Goal: Information Seeking & Learning: Find specific fact

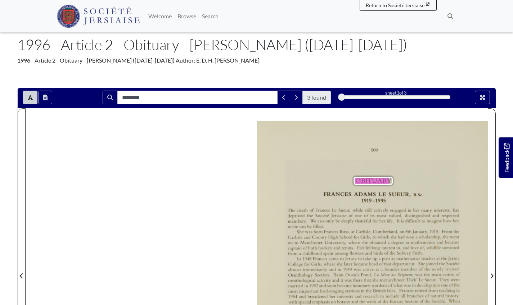
scroll to position [83, 0]
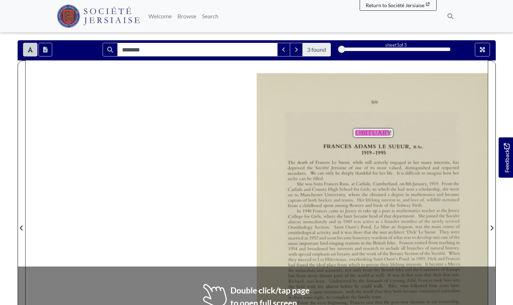
click at [249, 263] on div "In 1948 Frances came to jersey to take up a post as mathematics teacher at the …" at bounding box center [374, 254] width 172 height 91
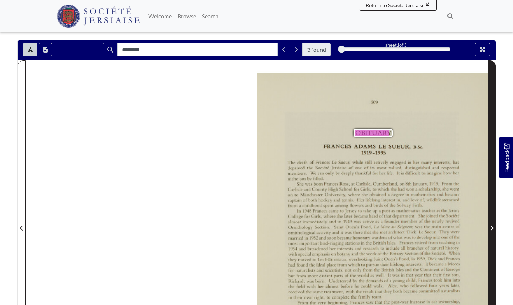
click at [249, 226] on icon "Next Page" at bounding box center [492, 228] width 4 height 6
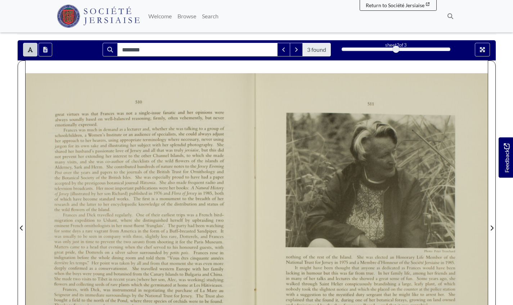
click at [249, 206] on div ".ik «e. Plum» I’ettr lrtmhml nothing of” the rest of the Island. She was electe…" at bounding box center [372, 230] width 231 height 314
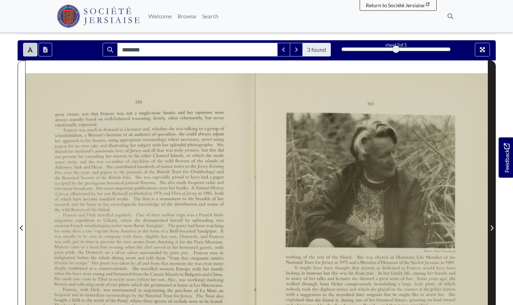
click at [249, 227] on icon "Next Page" at bounding box center [492, 228] width 4 height 6
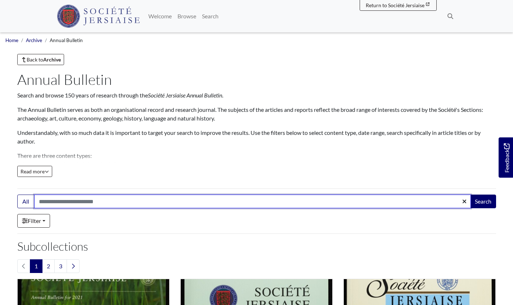
click at [39, 201] on input "Search:" at bounding box center [252, 202] width 436 height 14
type input "********"
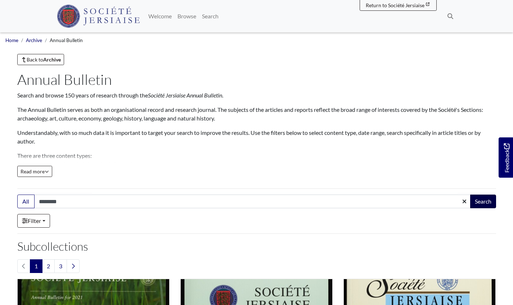
click at [485, 201] on button "Search" at bounding box center [483, 202] width 26 height 14
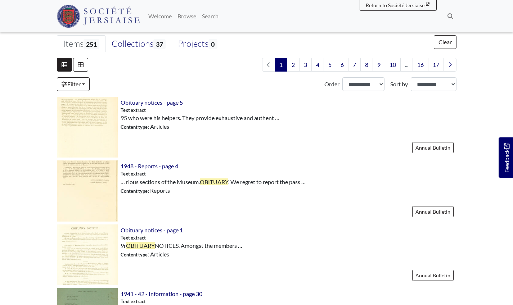
scroll to position [192, 0]
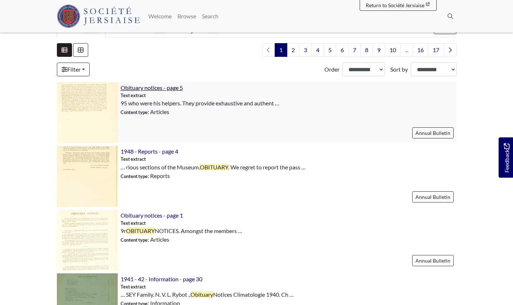
click at [149, 88] on span "Obituary notices - page 5" at bounding box center [152, 87] width 62 height 7
click at [134, 150] on span "1948 - Reports - page 4" at bounding box center [150, 151] width 58 height 7
click at [128, 215] on span "Obituary notices - page 1" at bounding box center [152, 215] width 62 height 7
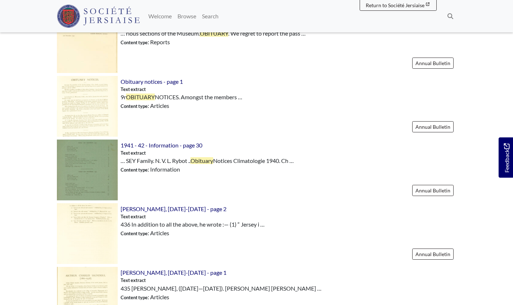
scroll to position [333, 0]
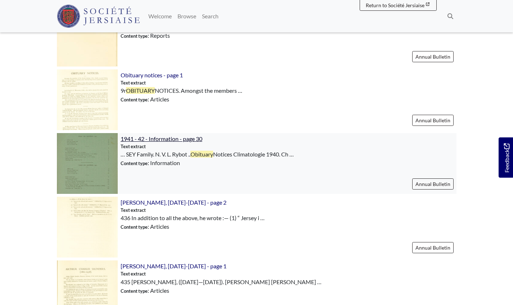
click at [176, 136] on span "1941 - 42 - Information - page 30" at bounding box center [162, 138] width 82 height 7
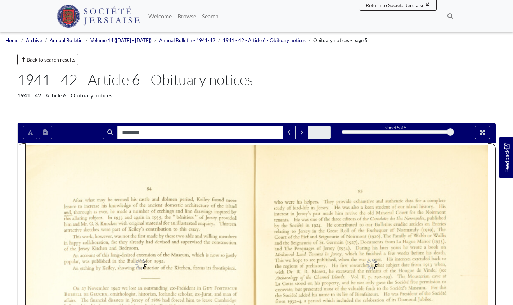
type input "********"
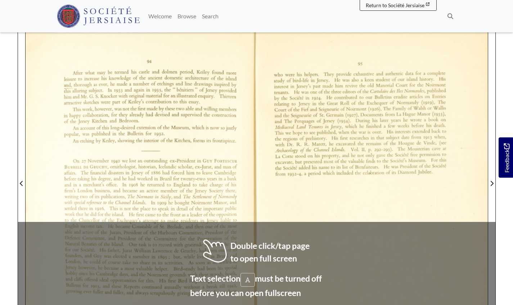
scroll to position [142, 0]
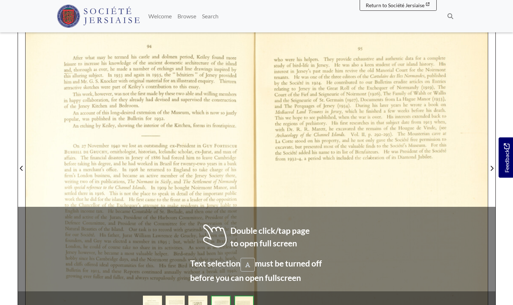
click at [435, 244] on div "95 who were his helpers. They provide exhaustive and authentic data for a compl…" at bounding box center [372, 165] width 231 height 325
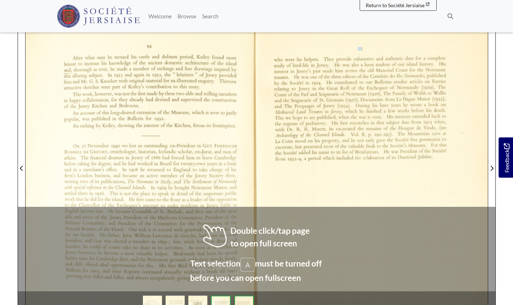
click at [435, 244] on div "95 who were his helpers. They provide exhaustive and authentic data for a compl…" at bounding box center [372, 165] width 231 height 325
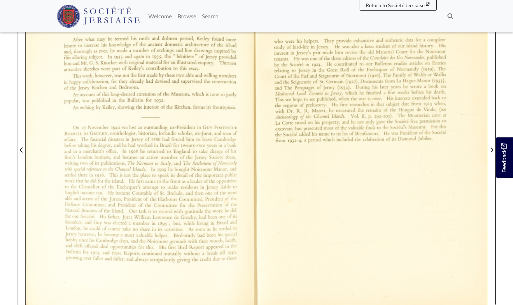
scroll to position [160, 0]
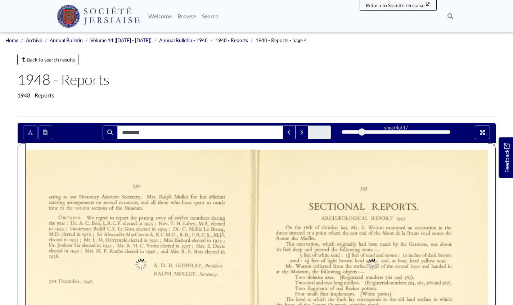
type input "********"
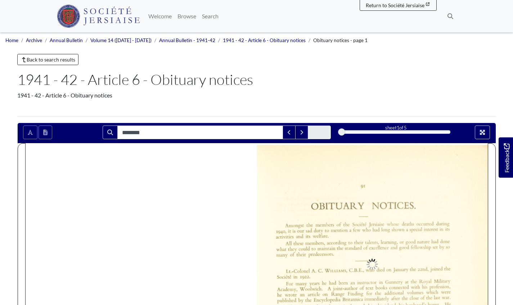
type input "********"
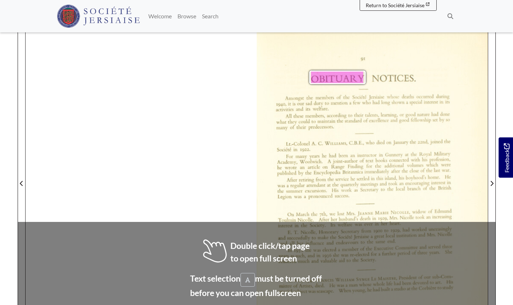
scroll to position [134, 0]
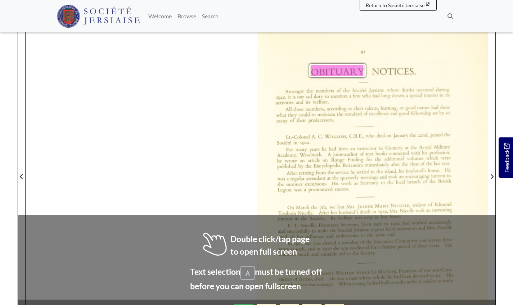
click at [423, 230] on span "and" at bounding box center [421, 228] width 7 height 4
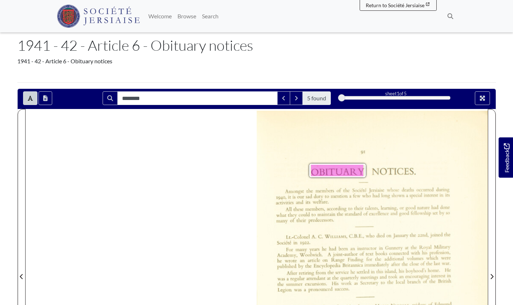
scroll to position [27, 0]
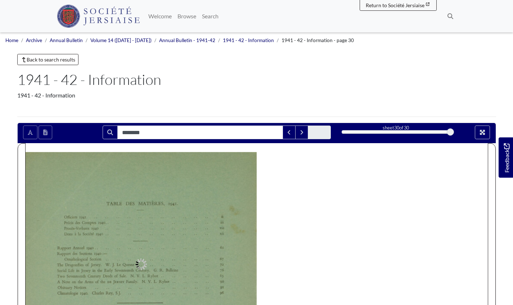
type input "********"
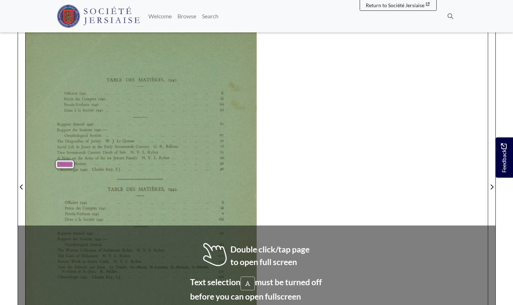
scroll to position [126, 0]
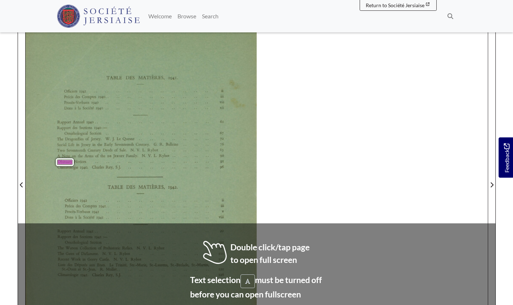
click at [361, 274] on div "TABLE DES MATIÈRES, 1941. Ofﬁciers 1941 .. Précis des Comptes 1940. . Procès—Ve…" at bounding box center [257, 180] width 462 height 327
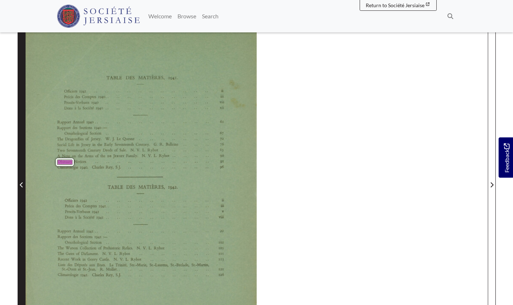
click at [22, 185] on icon "Previous Page" at bounding box center [22, 185] width 4 height 6
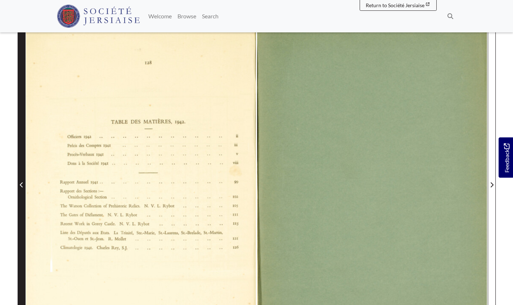
click at [22, 185] on icon "Previous Page" at bounding box center [22, 185] width 4 height 6
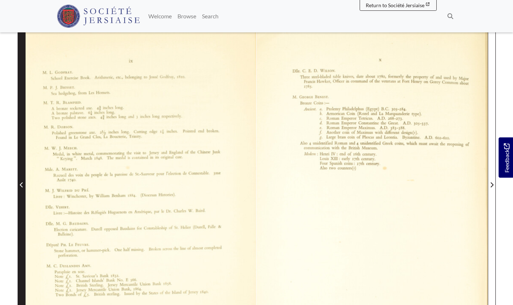
click at [22, 185] on icon "Previous Page" at bounding box center [22, 185] width 4 height 6
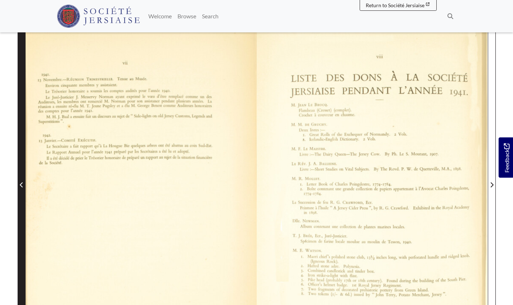
click at [22, 185] on icon "Previous Page" at bounding box center [22, 185] width 4 height 6
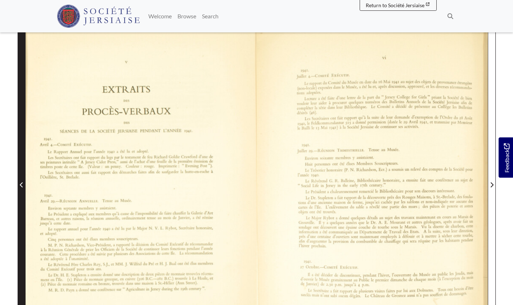
click at [22, 185] on icon "Previous Page" at bounding box center [22, 185] width 4 height 6
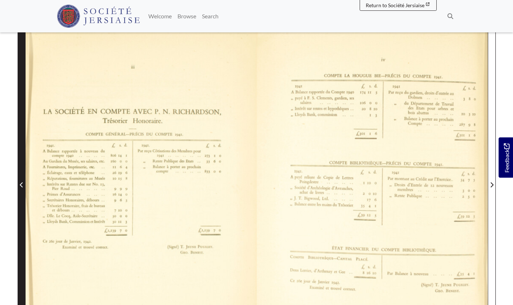
click at [22, 185] on icon "Previous Page" at bounding box center [22, 185] width 4 height 6
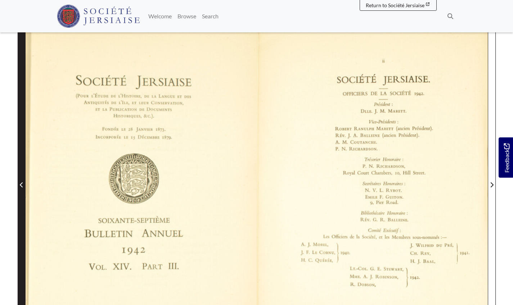
click at [22, 185] on icon "Previous Page" at bounding box center [22, 185] width 4 height 6
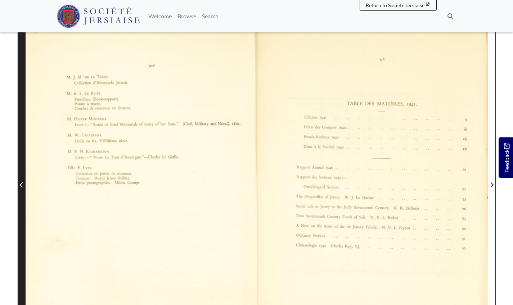
click at [22, 185] on icon "Previous Page" at bounding box center [22, 185] width 4 height 6
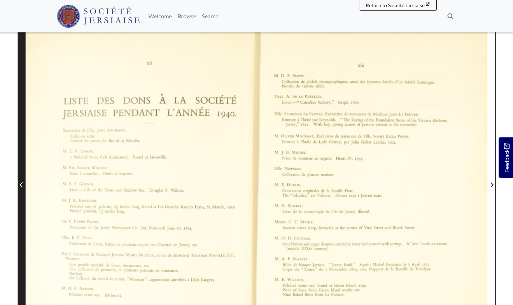
click at [22, 185] on icon "Previous Page" at bounding box center [22, 185] width 4 height 6
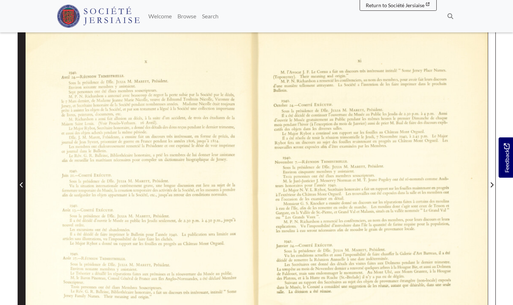
click at [22, 185] on icon "Previous Page" at bounding box center [22, 185] width 4 height 6
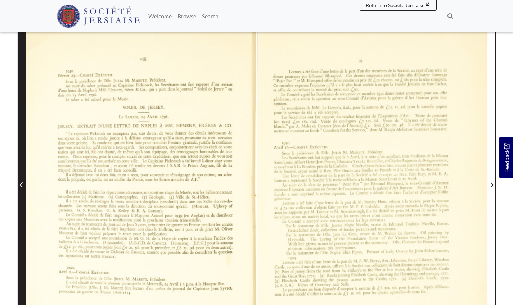
click at [22, 185] on icon "Previous Page" at bounding box center [22, 185] width 4 height 6
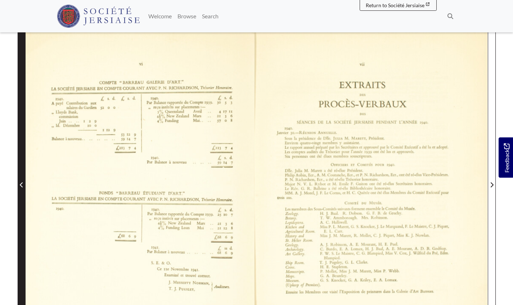
click at [22, 185] on icon "Previous Page" at bounding box center [22, 185] width 4 height 6
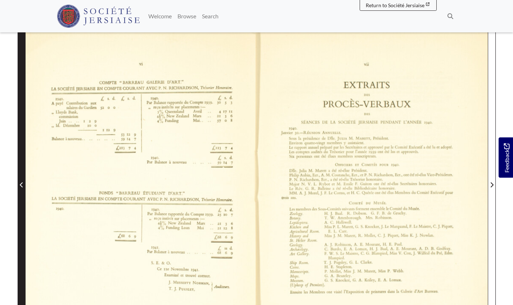
click at [22, 185] on icon "Previous Page" at bounding box center [22, 185] width 4 height 6
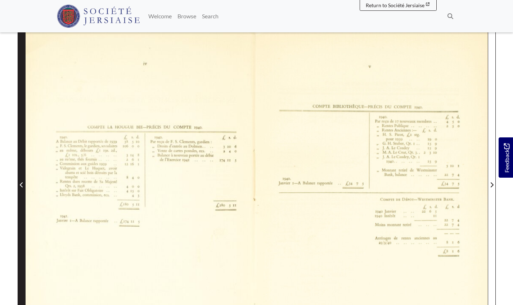
click at [22, 185] on icon "Previous Page" at bounding box center [22, 185] width 4 height 6
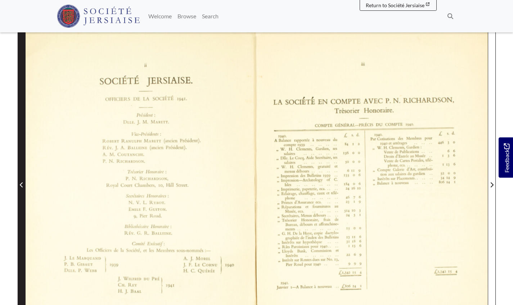
click at [22, 185] on icon "Previous Page" at bounding box center [22, 185] width 4 height 6
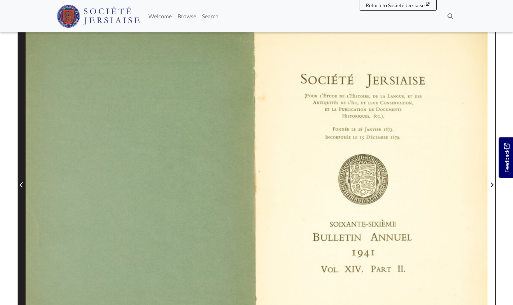
click at [22, 185] on icon "Previous Page" at bounding box center [22, 185] width 4 height 6
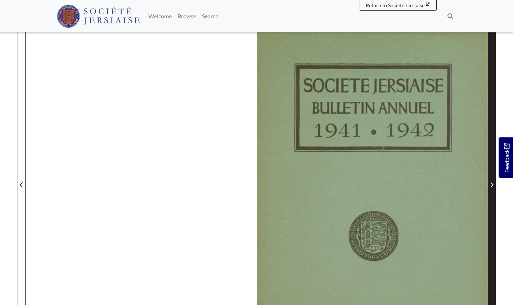
click at [492, 181] on span "Next Page" at bounding box center [491, 185] width 7 height 9
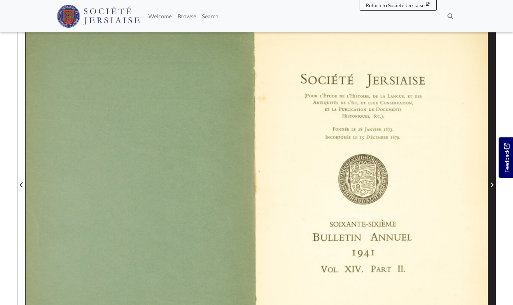
click at [492, 181] on span "Next Page" at bounding box center [491, 185] width 7 height 9
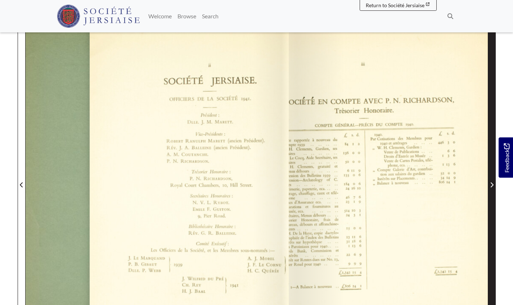
click at [492, 181] on span "Next Page" at bounding box center [491, 185] width 7 height 9
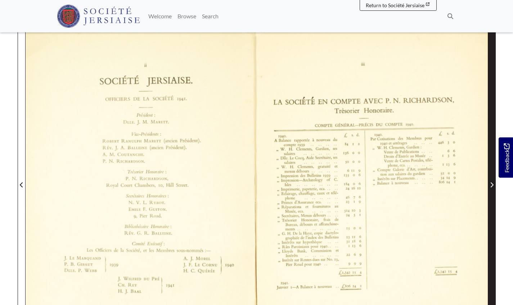
click at [492, 181] on span "Next Page" at bounding box center [491, 185] width 7 height 9
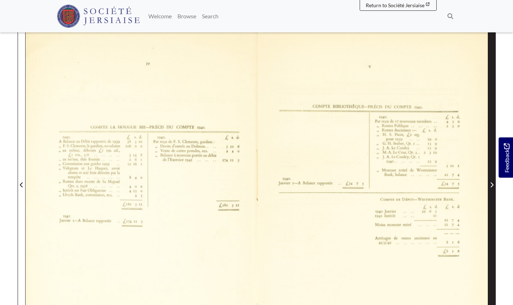
click at [492, 181] on span "Next Page" at bounding box center [491, 185] width 7 height 9
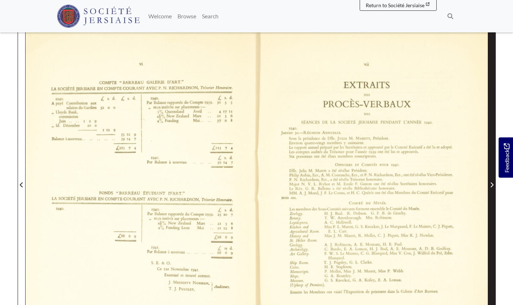
click at [492, 181] on span "Next Page" at bounding box center [491, 185] width 7 height 9
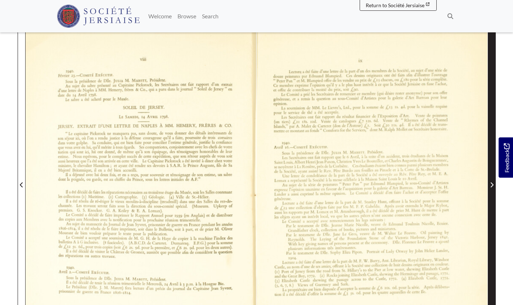
click at [492, 181] on span "Next Page" at bounding box center [491, 185] width 7 height 9
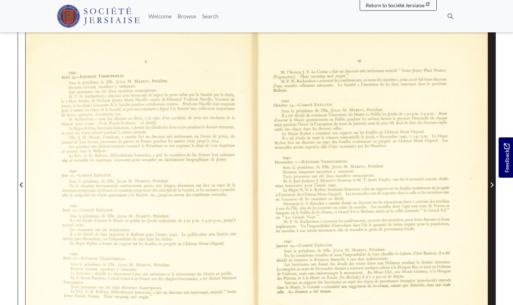
click at [492, 181] on span "Next Page" at bounding box center [491, 185] width 7 height 9
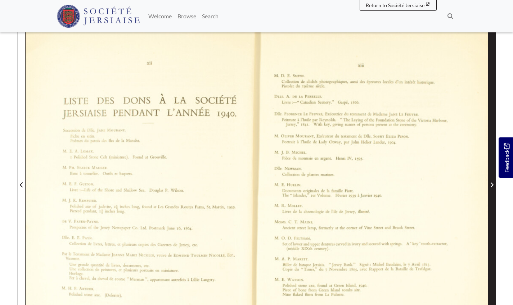
click at [492, 181] on span "Next Page" at bounding box center [491, 185] width 7 height 9
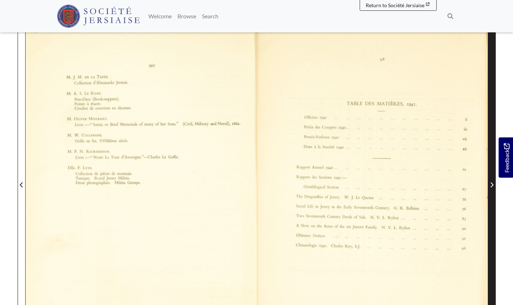
click at [492, 181] on span "Next Page" at bounding box center [491, 185] width 7 height 9
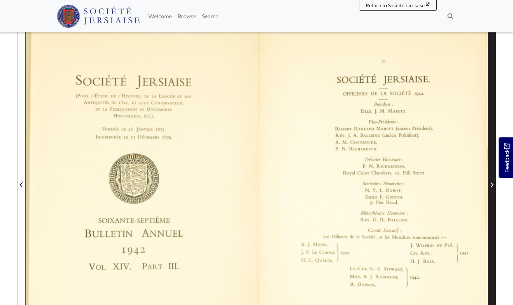
click at [492, 181] on span "Next Page" at bounding box center [491, 185] width 7 height 9
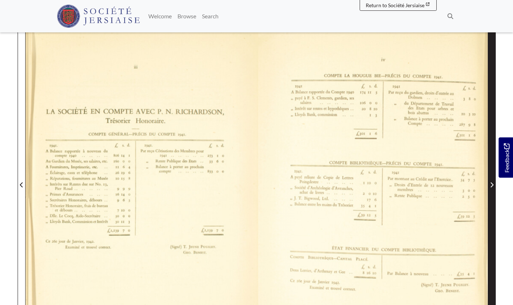
click at [492, 181] on span "Next Page" at bounding box center [491, 185] width 7 height 9
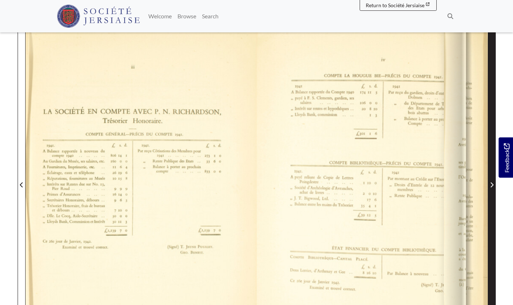
click at [492, 181] on span "Next Page" at bounding box center [491, 185] width 7 height 9
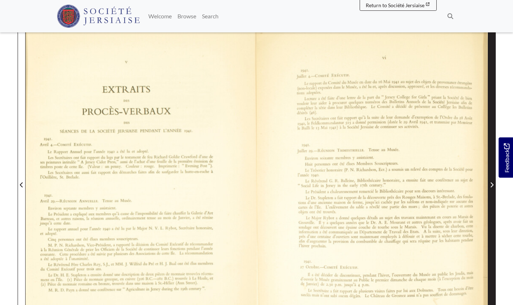
click at [492, 181] on span "Next Page" at bounding box center [491, 185] width 7 height 9
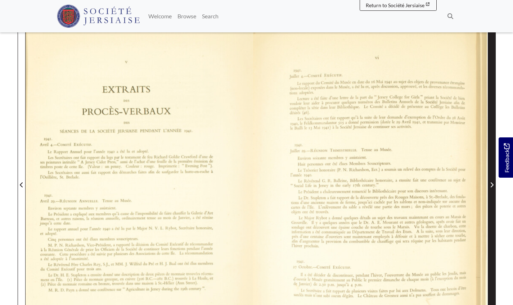
click at [492, 181] on span "Next Page" at bounding box center [491, 185] width 7 height 9
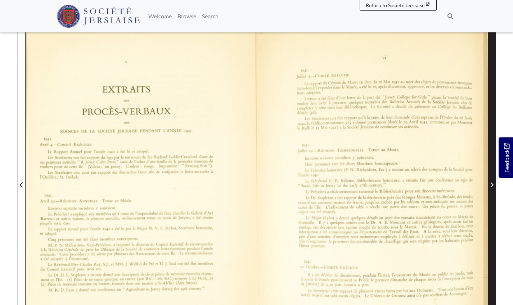
click at [492, 181] on span "Next Page" at bounding box center [491, 185] width 7 height 9
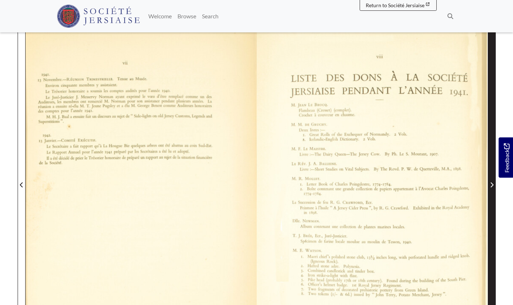
click at [492, 181] on span "Next Page" at bounding box center [491, 185] width 7 height 9
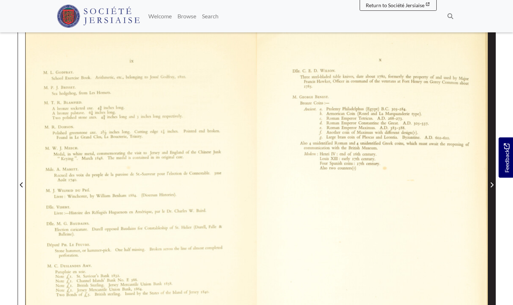
click at [492, 181] on span "Next Page" at bounding box center [491, 185] width 7 height 9
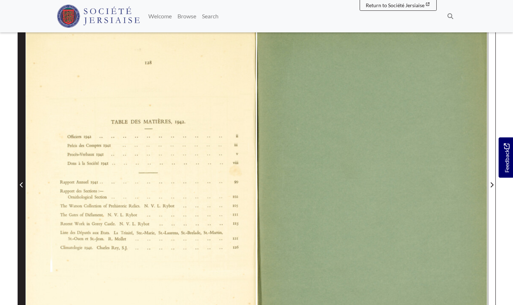
click at [19, 183] on span "Previous Page" at bounding box center [21, 185] width 7 height 9
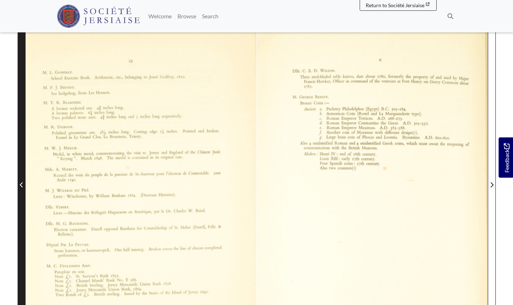
click at [19, 183] on span "Previous Page" at bounding box center [21, 185] width 7 height 9
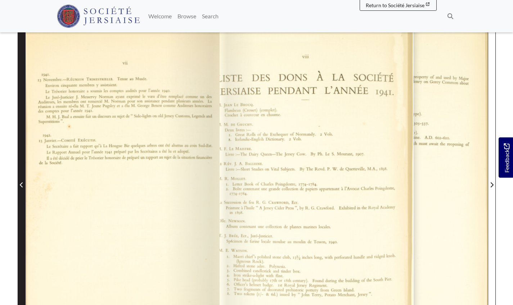
click at [19, 183] on span "Previous Page" at bounding box center [21, 185] width 7 height 9
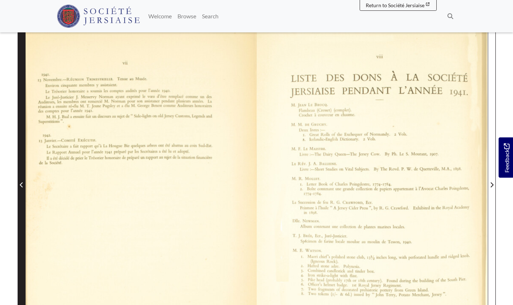
click at [19, 183] on span "Previous Page" at bounding box center [21, 185] width 7 height 9
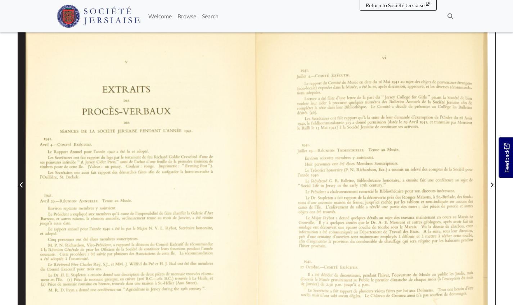
click at [19, 183] on span "Previous Page" at bounding box center [21, 185] width 7 height 9
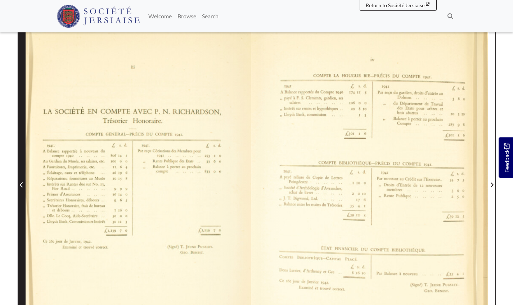
click at [19, 183] on span "Previous Page" at bounding box center [21, 185] width 7 height 9
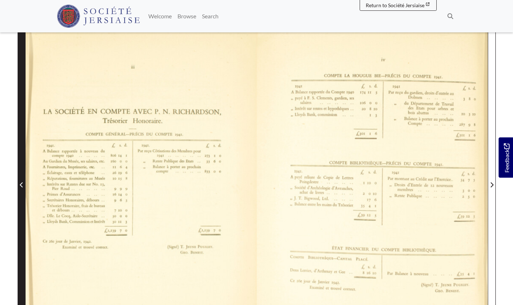
click at [19, 183] on span "Previous Page" at bounding box center [21, 185] width 7 height 9
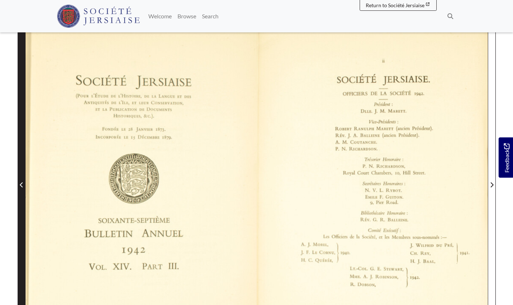
click at [19, 183] on span "Previous Page" at bounding box center [21, 185] width 7 height 9
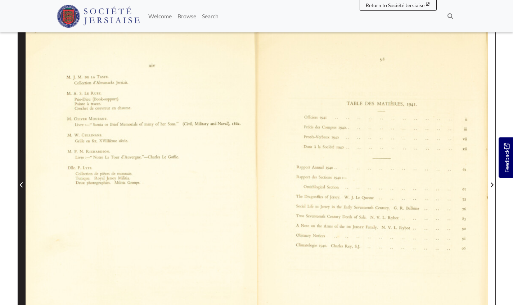
click at [19, 183] on span "Previous Page" at bounding box center [21, 185] width 7 height 9
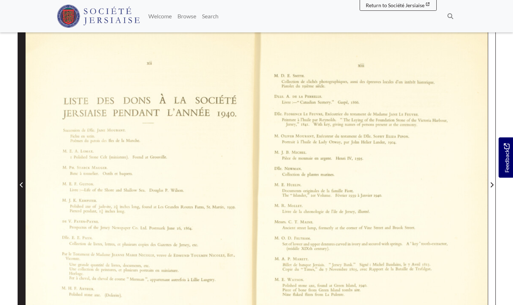
click at [19, 183] on span "Previous Page" at bounding box center [21, 185] width 7 height 9
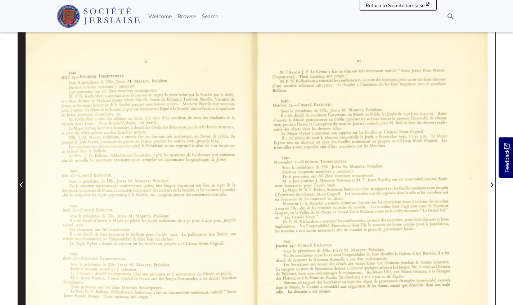
click at [19, 183] on span "Previous Page" at bounding box center [21, 185] width 7 height 9
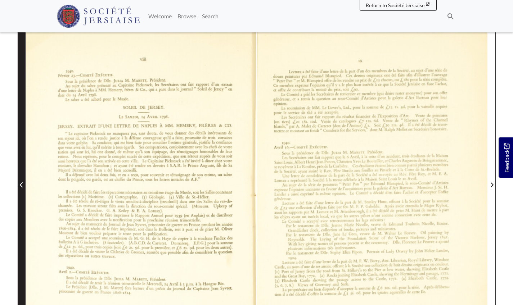
click at [19, 183] on span "Previous Page" at bounding box center [21, 185] width 7 height 9
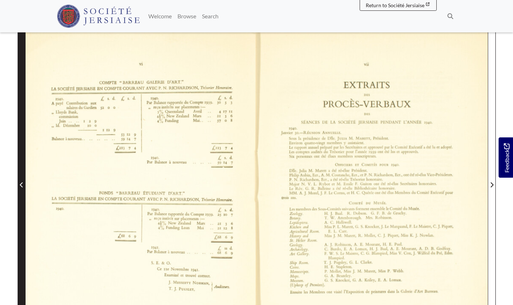
click at [19, 183] on span "Previous Page" at bounding box center [21, 185] width 7 height 9
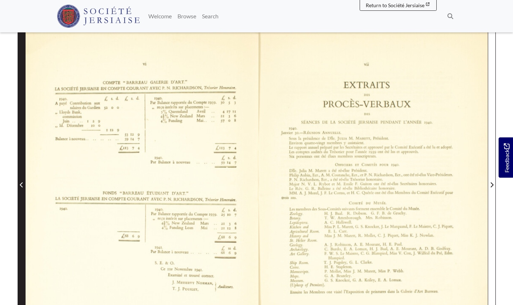
click at [19, 183] on span "Previous Page" at bounding box center [21, 185] width 7 height 9
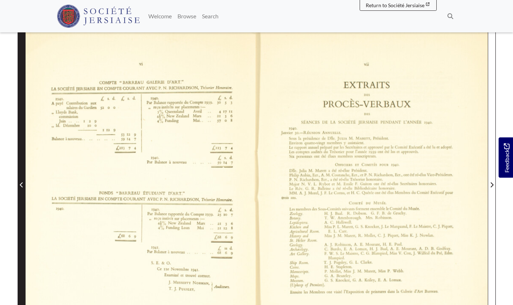
click at [19, 183] on span "Previous Page" at bounding box center [21, 185] width 7 height 9
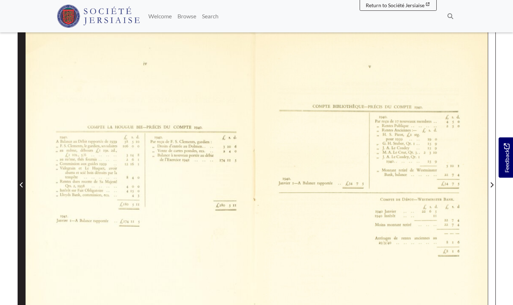
click at [19, 183] on span "Previous Page" at bounding box center [21, 185] width 7 height 9
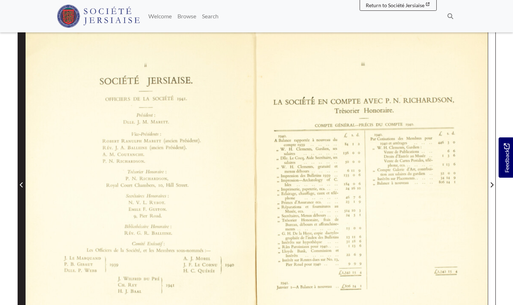
click at [19, 183] on span "Previous Page" at bounding box center [21, 185] width 7 height 9
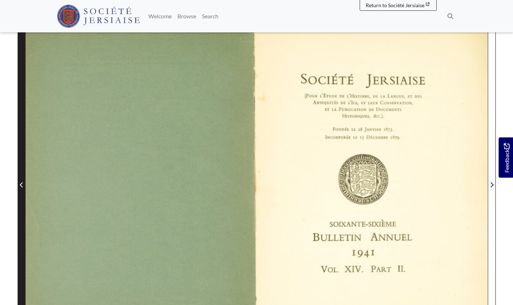
click at [19, 183] on span "Previous Page" at bounding box center [21, 185] width 7 height 9
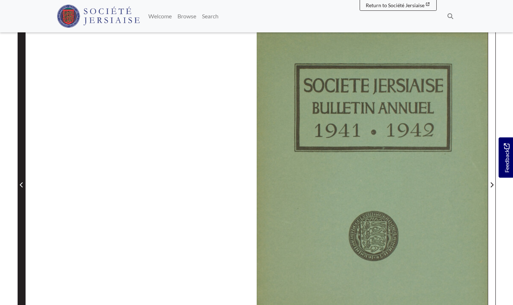
click at [19, 183] on span "Previous Page" at bounding box center [21, 185] width 7 height 9
click at [20, 183] on icon "Previous Page" at bounding box center [22, 185] width 4 height 6
click at [22, 184] on icon "Previous Page" at bounding box center [22, 185] width 4 height 6
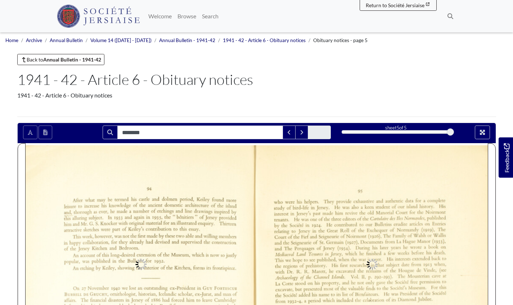
type input "********"
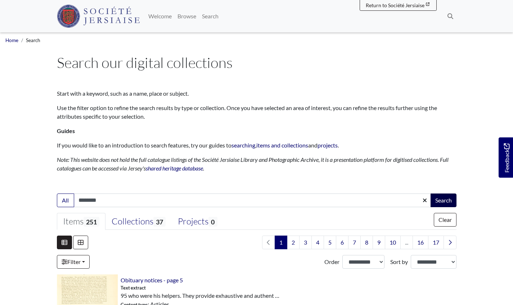
click at [432, 198] on button "Search" at bounding box center [443, 201] width 26 height 14
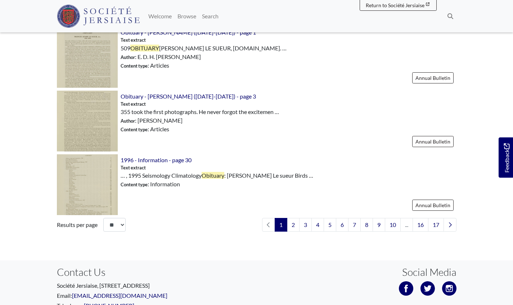
scroll to position [1025, 0]
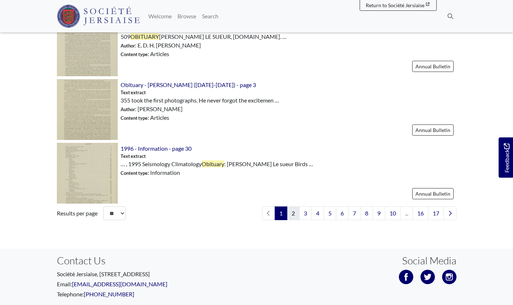
click at [290, 211] on link "2" at bounding box center [293, 214] width 13 height 14
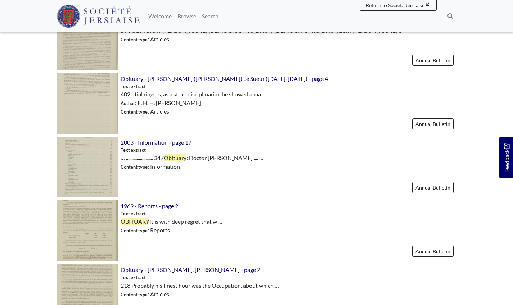
scroll to position [789, 0]
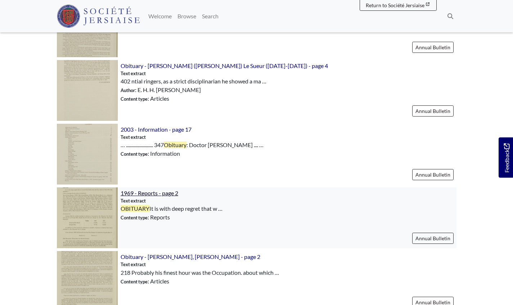
click at [157, 191] on span "1969 - Reports - page 2" at bounding box center [150, 193] width 58 height 7
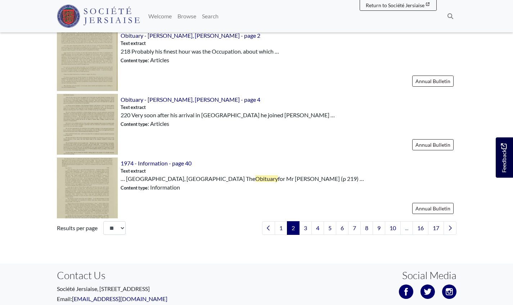
scroll to position [1033, 0]
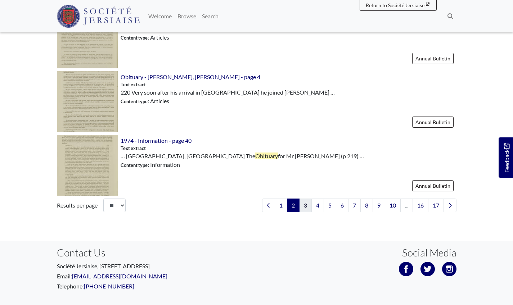
click at [303, 205] on link "3" at bounding box center [305, 206] width 13 height 14
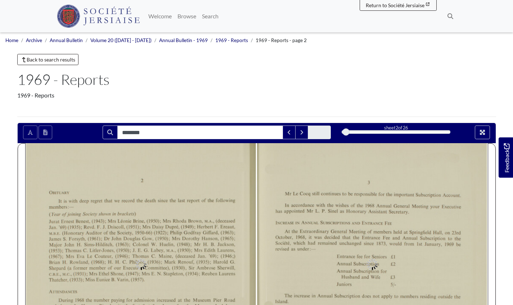
type input "********"
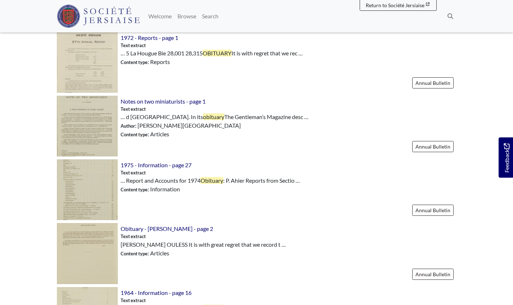
scroll to position [377, 0]
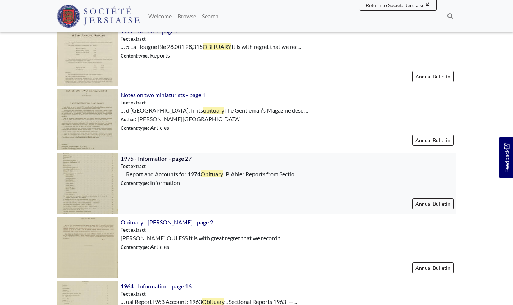
click at [149, 158] on span "1975 - Information - page 27" at bounding box center [156, 158] width 71 height 7
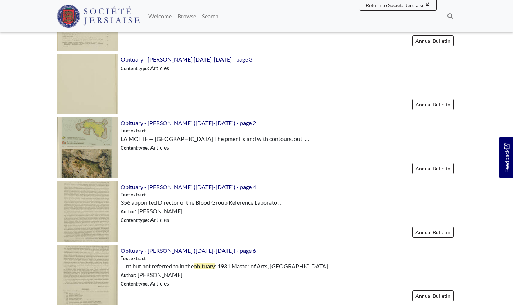
scroll to position [958, 0]
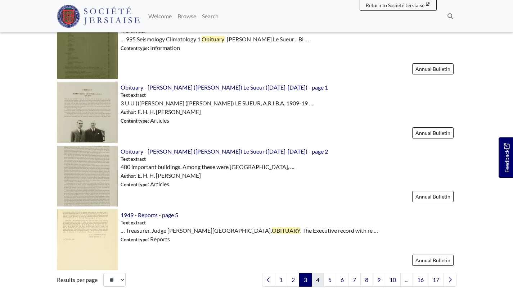
click at [317, 279] on link "4" at bounding box center [317, 280] width 13 height 14
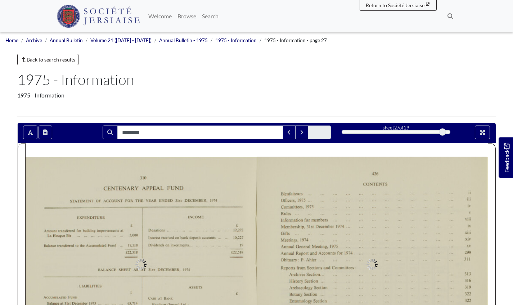
type input "********"
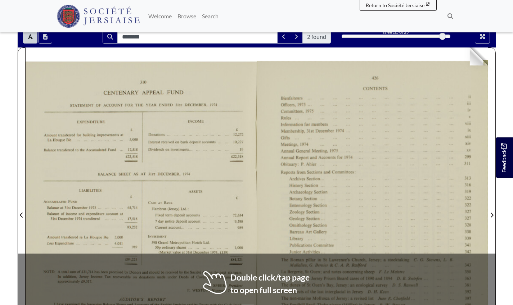
scroll to position [99, 0]
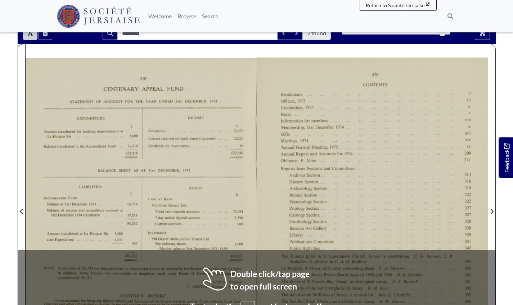
click at [409, 261] on div at bounding box center [372, 207] width 231 height 327
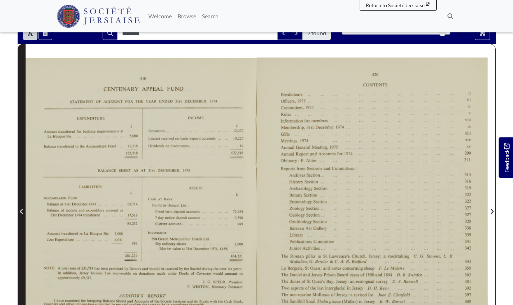
click at [19, 211] on span "Previous Page" at bounding box center [21, 211] width 7 height 9
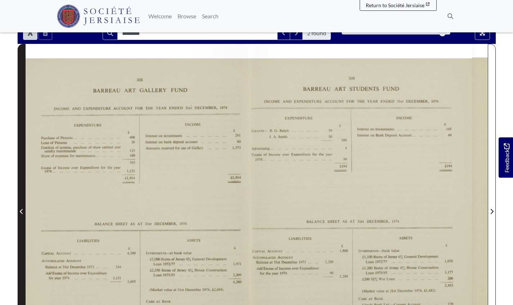
click at [19, 211] on span "Previous Page" at bounding box center [21, 211] width 7 height 9
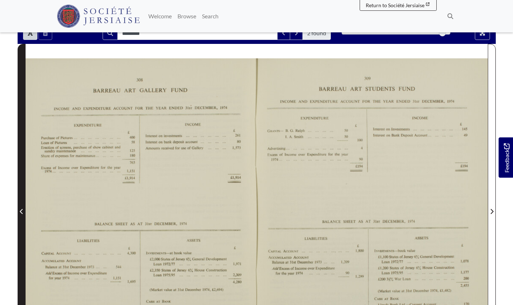
click at [19, 211] on span "Previous Page" at bounding box center [21, 211] width 7 height 9
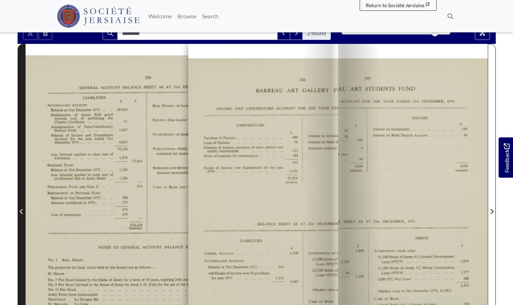
click at [19, 211] on span "Previous Page" at bounding box center [21, 211] width 7 height 9
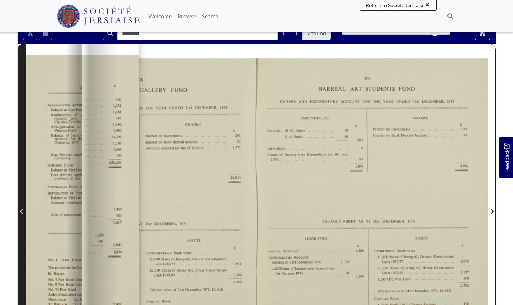
click at [19, 211] on span "Previous Page" at bounding box center [21, 211] width 7 height 9
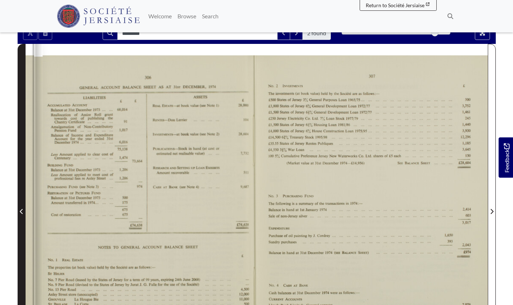
click at [19, 211] on span "Previous Page" at bounding box center [21, 211] width 7 height 9
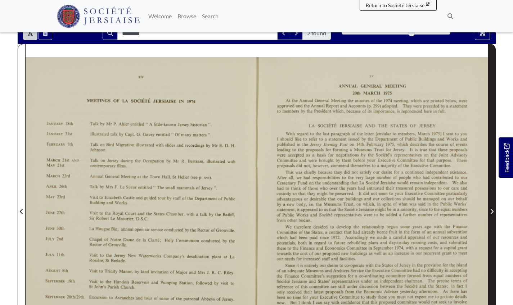
click at [493, 211] on icon "Next Page" at bounding box center [491, 211] width 3 height 5
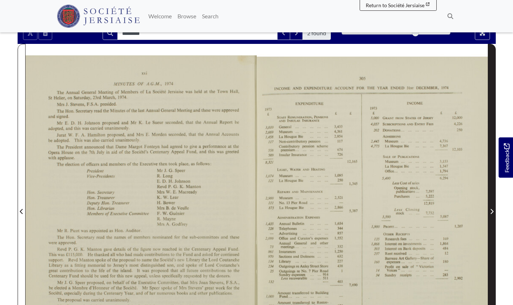
click at [493, 211] on icon "Next Page" at bounding box center [491, 211] width 3 height 5
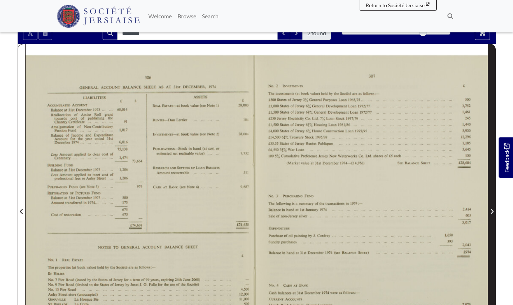
click at [493, 211] on icon "Next Page" at bounding box center [492, 212] width 4 height 6
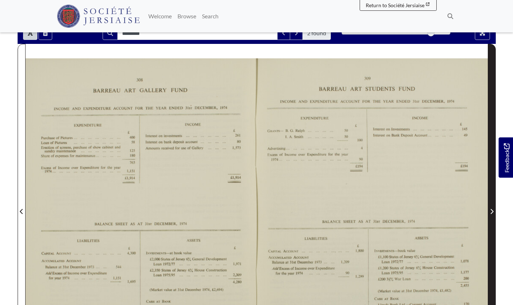
click at [493, 211] on icon "Next Page" at bounding box center [492, 212] width 4 height 6
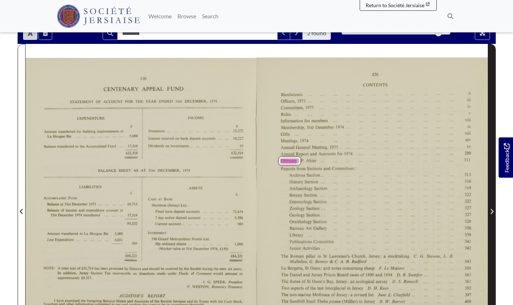
click at [493, 211] on icon "Next Page" at bounding box center [492, 212] width 4 height 6
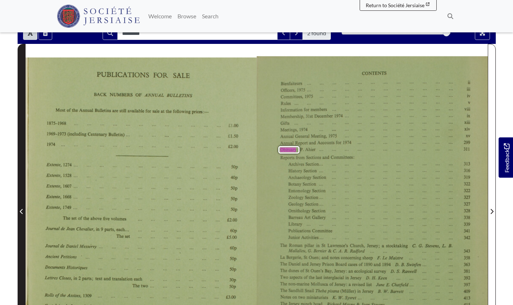
click at [19, 210] on span "Previous Page" at bounding box center [21, 211] width 7 height 9
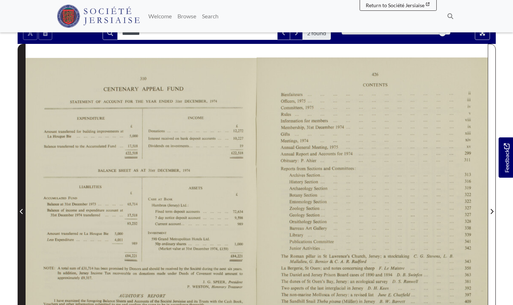
click at [19, 210] on span "Previous Page" at bounding box center [21, 211] width 7 height 9
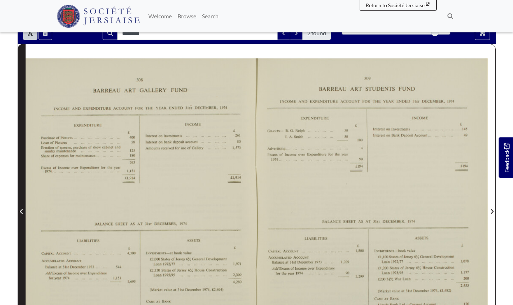
click at [19, 210] on span "Previous Page" at bounding box center [21, 211] width 7 height 9
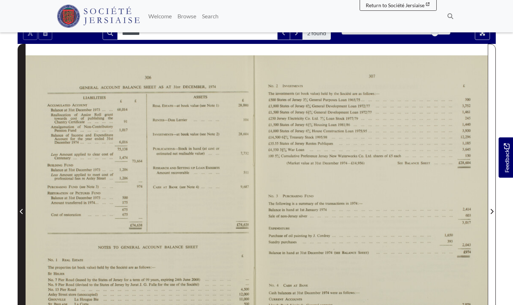
click at [19, 210] on span "Previous Page" at bounding box center [21, 211] width 7 height 9
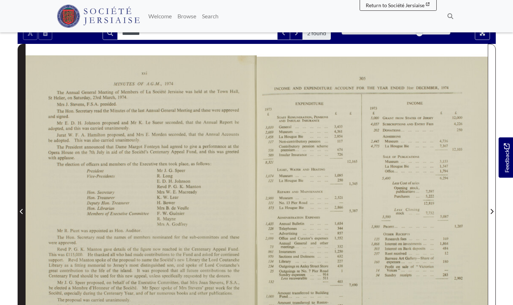
click at [19, 210] on span "Previous Page" at bounding box center [21, 211] width 7 height 9
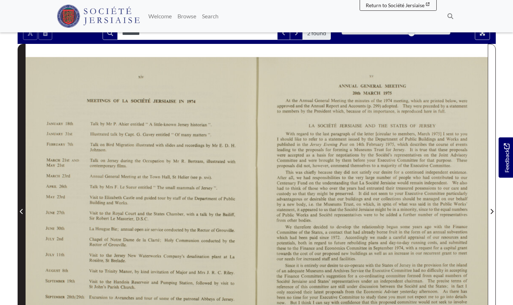
click at [19, 210] on span "Previous Page" at bounding box center [21, 211] width 7 height 9
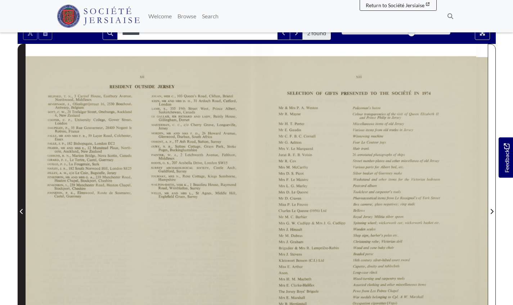
click at [19, 210] on span "Previous Page" at bounding box center [21, 211] width 7 height 9
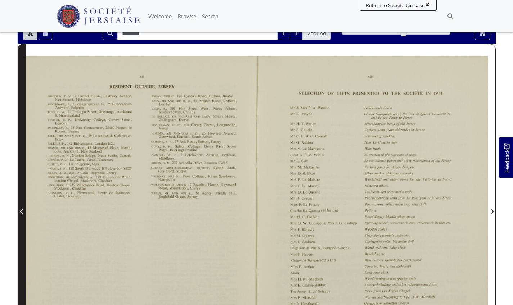
click at [19, 210] on span "Previous Page" at bounding box center [21, 211] width 7 height 9
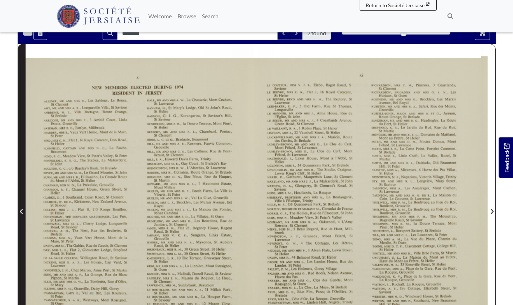
click at [19, 210] on span "Previous Page" at bounding box center [21, 211] width 7 height 9
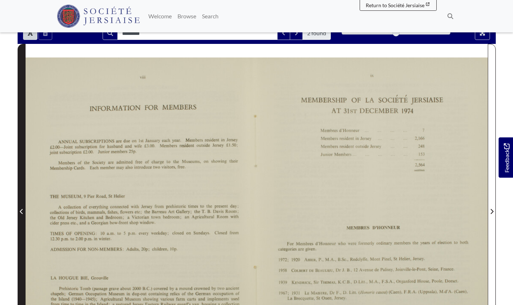
click at [19, 210] on span "Previous Page" at bounding box center [21, 211] width 7 height 9
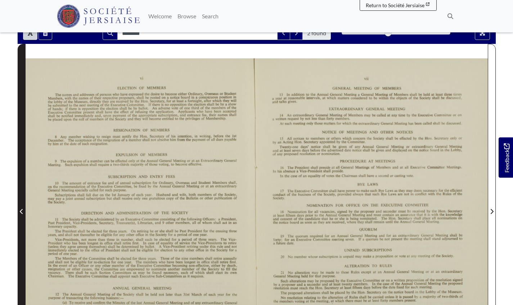
click at [19, 210] on span "Previous Page" at bounding box center [21, 211] width 7 height 9
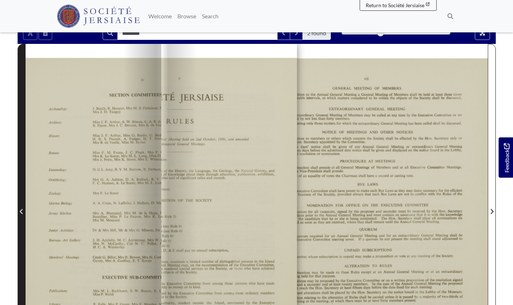
click at [19, 210] on span "Previous Page" at bounding box center [21, 211] width 7 height 9
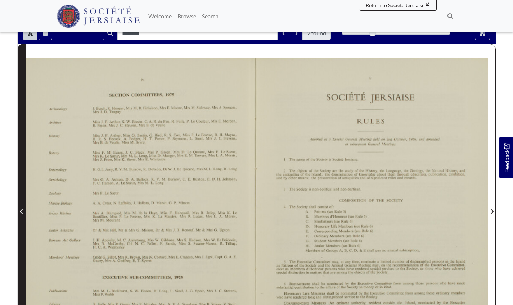
click at [19, 210] on span "Previous Page" at bounding box center [21, 211] width 7 height 9
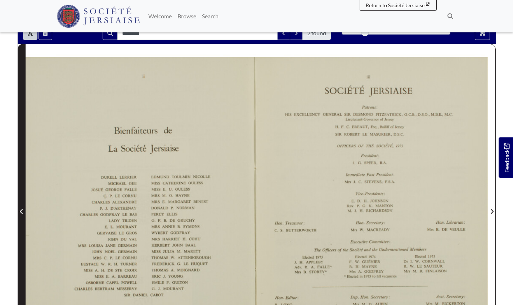
click at [19, 210] on span "Previous Page" at bounding box center [21, 211] width 7 height 9
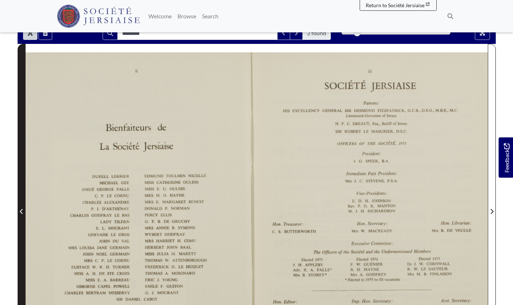
click at [19, 210] on span "Previous Page" at bounding box center [21, 211] width 7 height 9
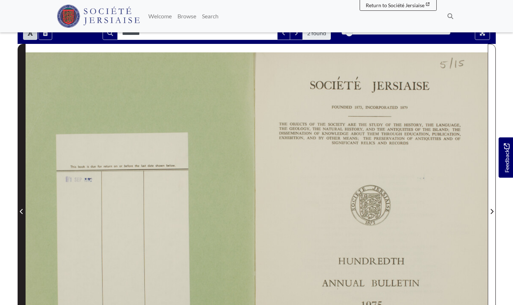
click at [19, 210] on span "Previous Page" at bounding box center [21, 211] width 7 height 9
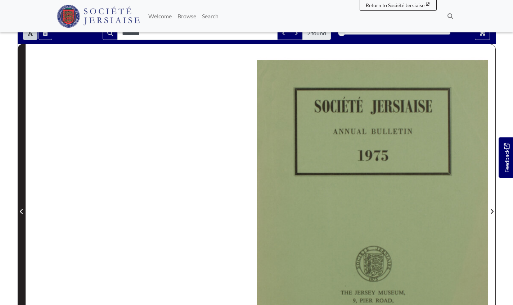
click at [19, 210] on span "Previous Page" at bounding box center [21, 211] width 7 height 9
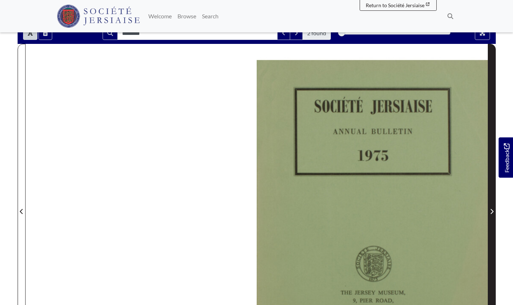
click at [493, 210] on icon "Next Page" at bounding box center [492, 212] width 4 height 6
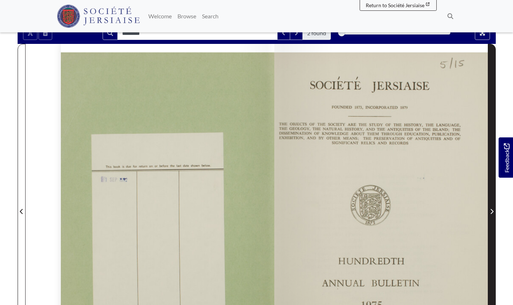
click at [493, 210] on icon "Next Page" at bounding box center [492, 212] width 4 height 6
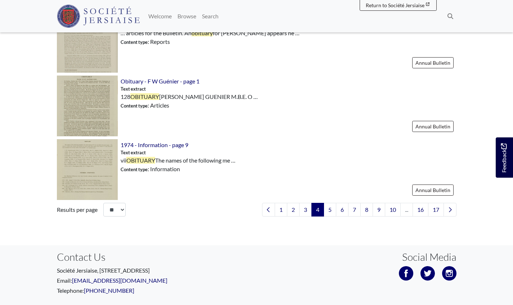
scroll to position [1071, 0]
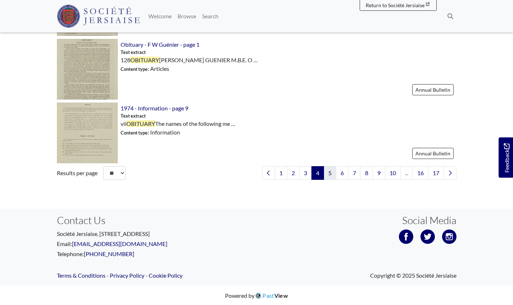
click at [328, 175] on link "5" at bounding box center [329, 173] width 13 height 14
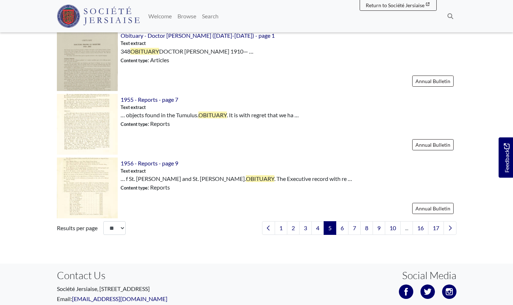
scroll to position [1012, 0]
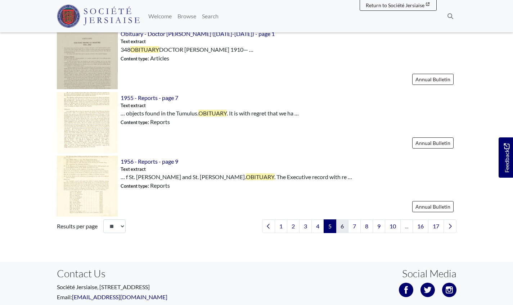
click at [338, 224] on link "6" at bounding box center [342, 226] width 13 height 14
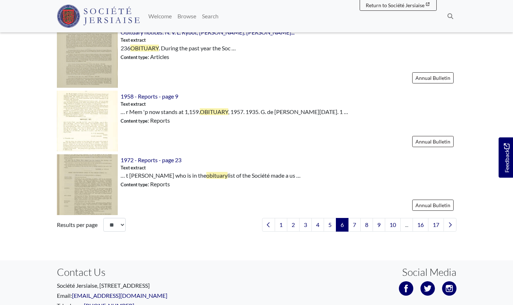
scroll to position [1020, 0]
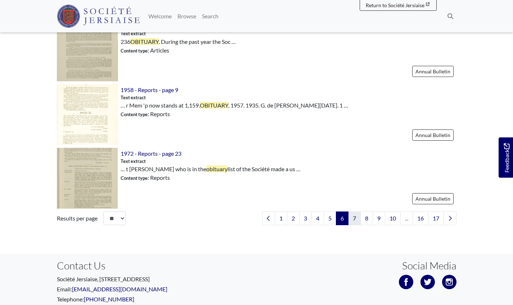
click at [351, 217] on link "7" at bounding box center [354, 219] width 13 height 14
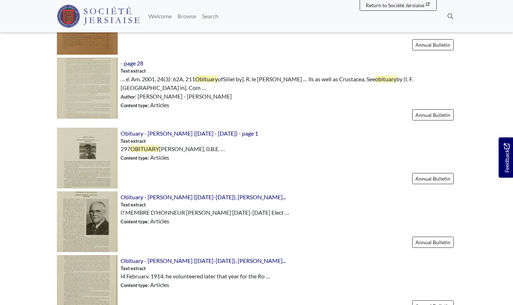
scroll to position [730, 0]
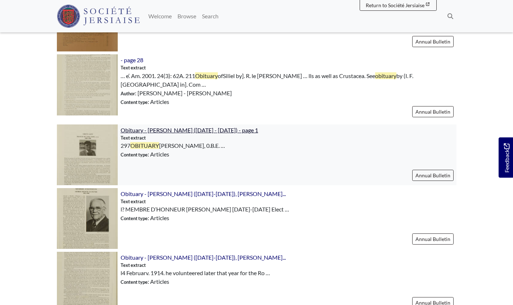
click at [152, 127] on span "Obituary - Francis De Lisle Bois (1908 - 1986) - page 1" at bounding box center [189, 130] width 137 height 7
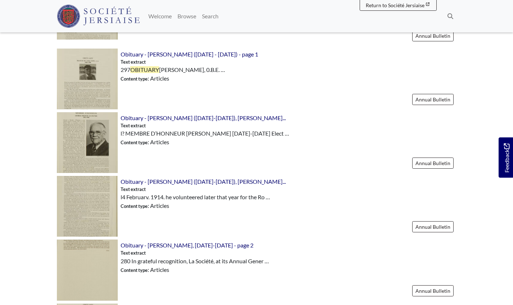
scroll to position [813, 0]
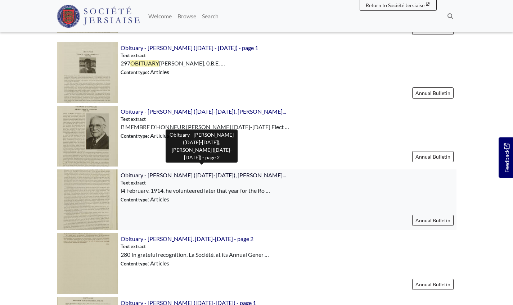
click at [173, 172] on span "Obituary - George Francis Le Feuvre (1891-1984), Raymond Fal..." at bounding box center [203, 175] width 165 height 7
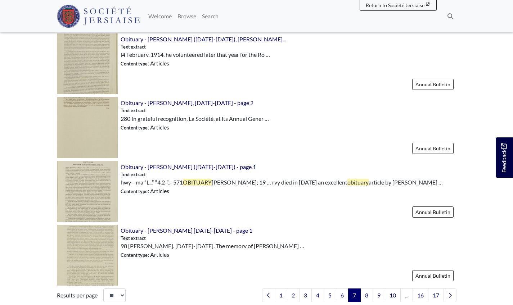
scroll to position [950, 0]
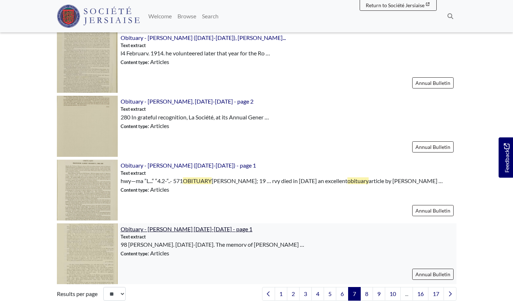
click at [176, 226] on span "Obituary - George Reginald Balleine 1875-1966 - page 1" at bounding box center [187, 229] width 132 height 7
click at [365, 289] on link "8" at bounding box center [366, 294] width 13 height 14
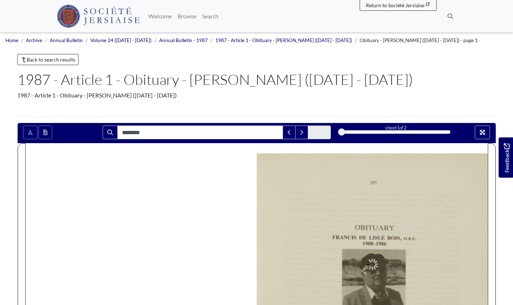
type input "********"
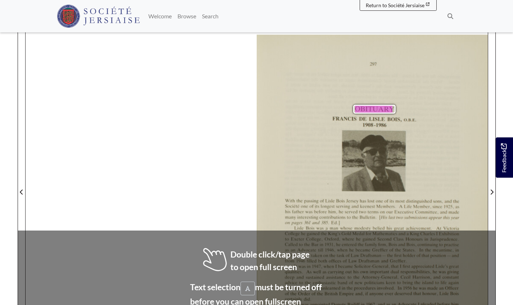
scroll to position [117, 0]
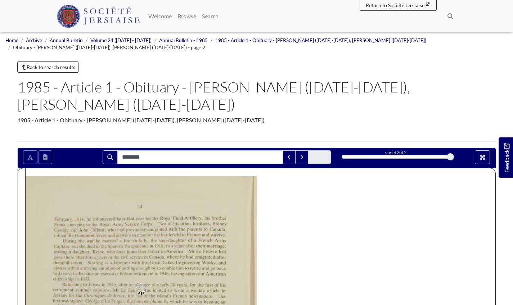
type input "********"
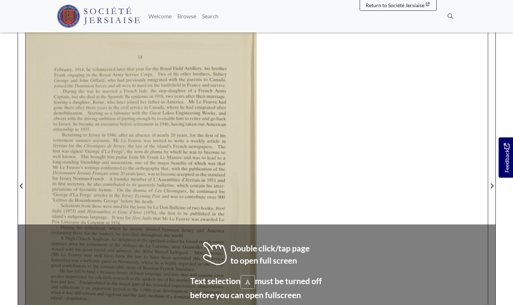
scroll to position [152, 0]
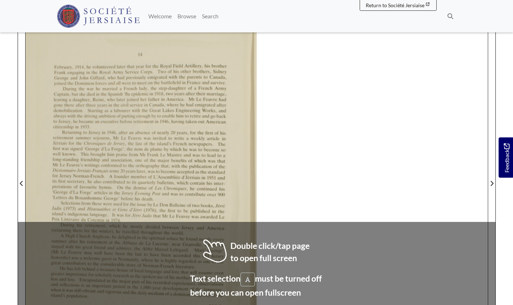
click at [403, 243] on div "l4 Februarv. 1914. he volunteered later that year for the Royal Field Artillery…" at bounding box center [257, 179] width 462 height 327
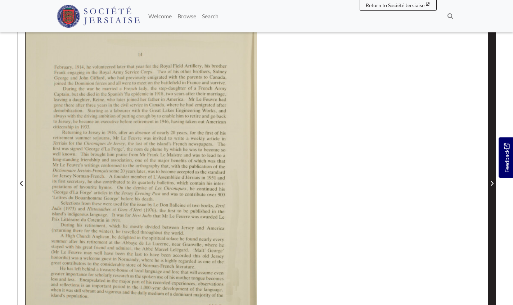
click at [491, 182] on icon "Next Page" at bounding box center [491, 183] width 3 height 5
click at [490, 183] on icon "Next Page" at bounding box center [492, 184] width 4 height 6
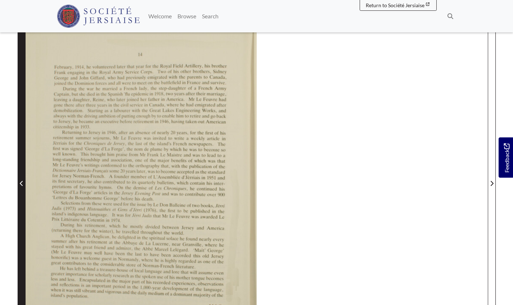
click at [21, 183] on icon "Previous Page" at bounding box center [22, 184] width 4 height 6
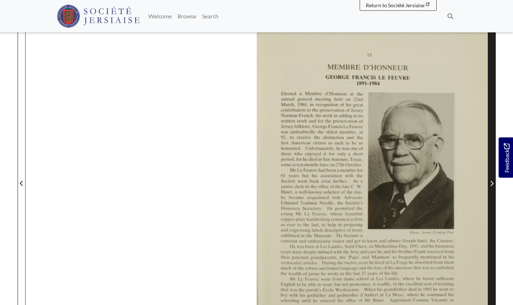
click at [490, 183] on icon "Next Page" at bounding box center [492, 184] width 4 height 6
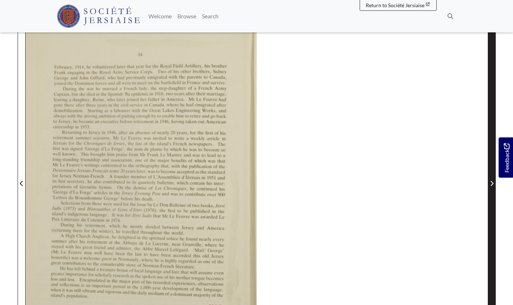
click at [490, 183] on icon "Next Page" at bounding box center [492, 184] width 4 height 6
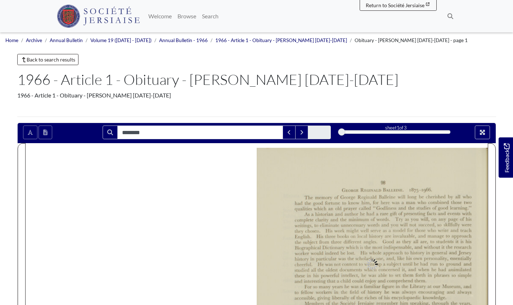
type input "********"
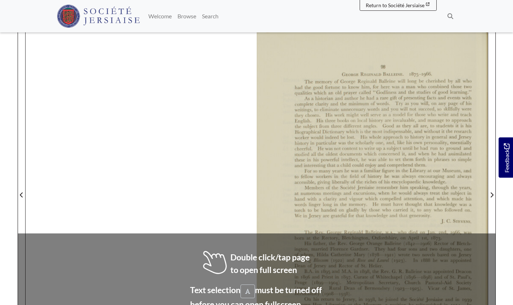
scroll to position [119, 0]
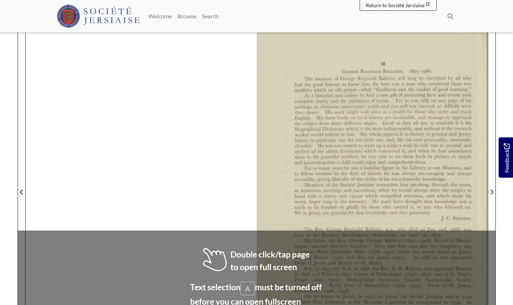
click at [394, 261] on div "His father, the [PERSON_NAME] ([DATE]—[DATE]) [PERSON_NAME] of [PERSON_NAME], m…" at bounding box center [382, 252] width 177 height 27
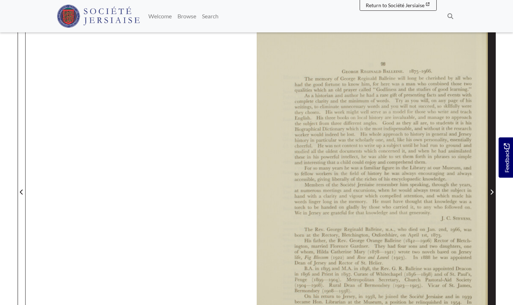
click at [491, 191] on icon "Next Page" at bounding box center [492, 192] width 4 height 6
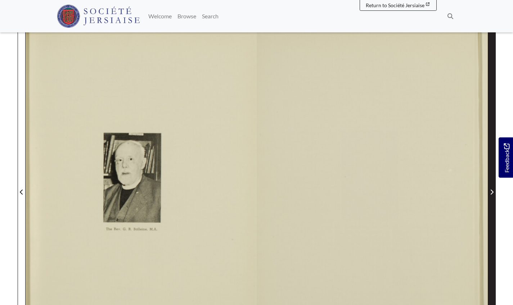
click at [491, 191] on icon "Next Page" at bounding box center [492, 192] width 4 height 6
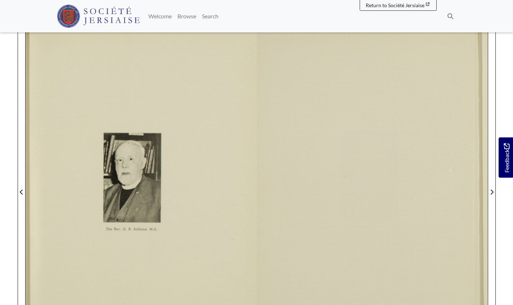
click at [124, 178] on div "G. H. [PERSON_NAME], MA, The Rev." at bounding box center [141, 190] width 231 height 322
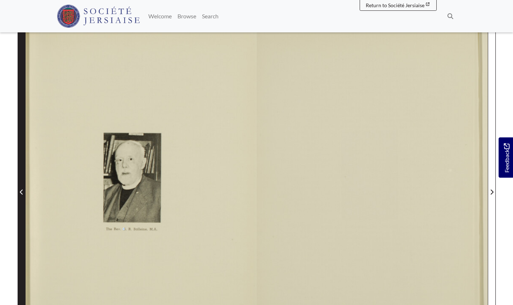
click at [20, 191] on icon "Previous Page" at bounding box center [22, 192] width 4 height 6
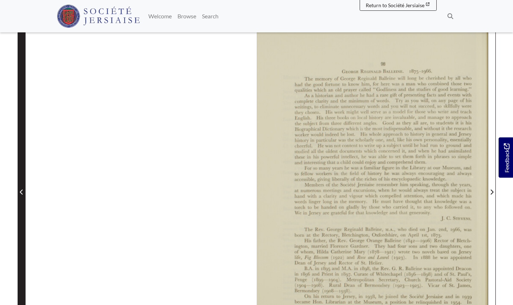
click at [20, 191] on icon "Previous Page" at bounding box center [22, 192] width 4 height 6
click at [20, 192] on icon "Previous Page" at bounding box center [21, 192] width 3 height 5
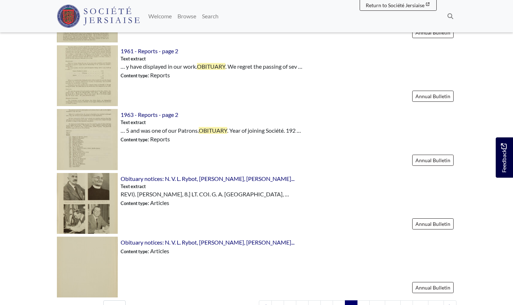
scroll to position [932, 0]
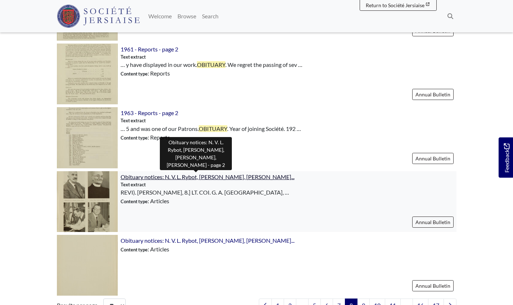
click at [140, 178] on span "Obituary notices: N. V. L. Rybot, Christian Burdo, G. A. Beaz..." at bounding box center [208, 176] width 174 height 7
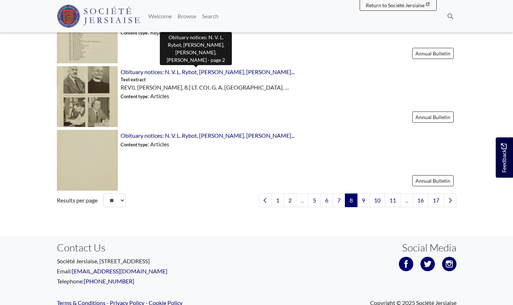
scroll to position [1047, 0]
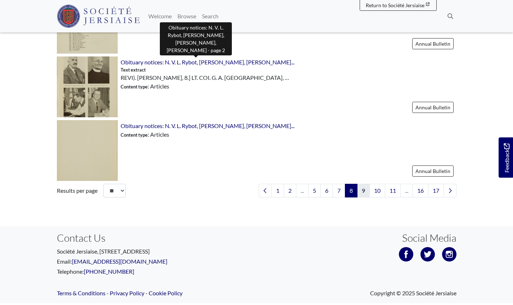
click at [361, 190] on link "9" at bounding box center [363, 191] width 13 height 14
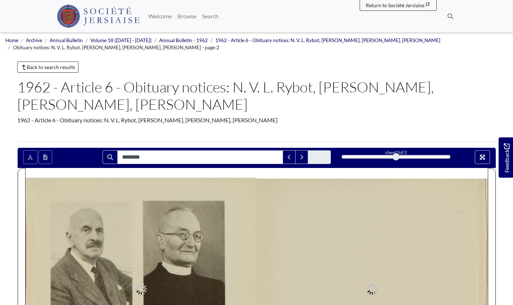
type input "********"
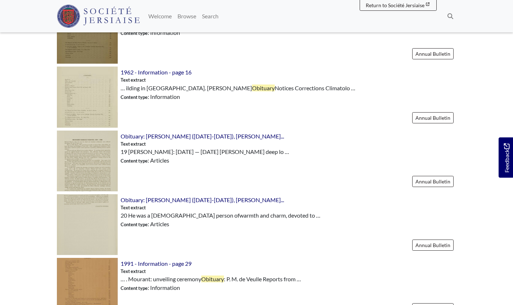
scroll to position [299, 0]
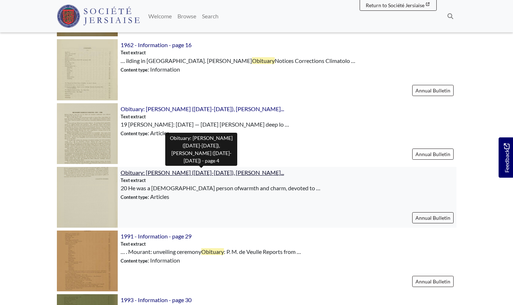
click at [198, 173] on span "Obituary: Marguerite Phyllis Syvret (1914-1988), Richard Haro..." at bounding box center [202, 172] width 163 height 7
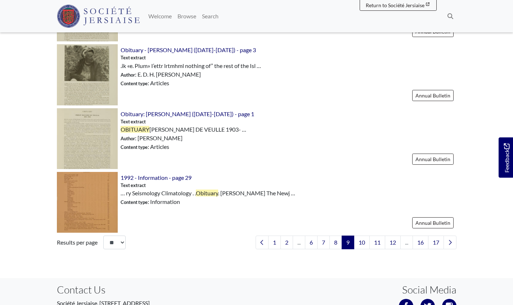
scroll to position [1023, 0]
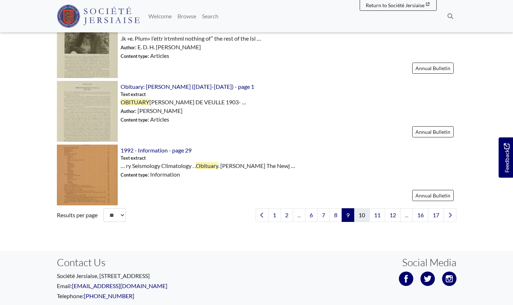
click at [356, 213] on link "10" at bounding box center [362, 215] width 16 height 14
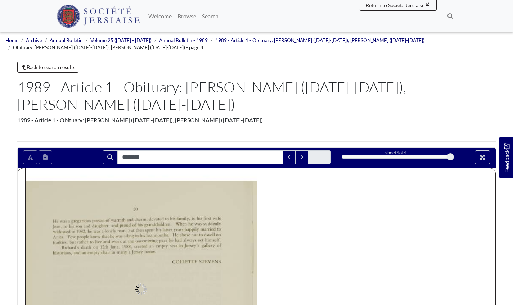
type input "********"
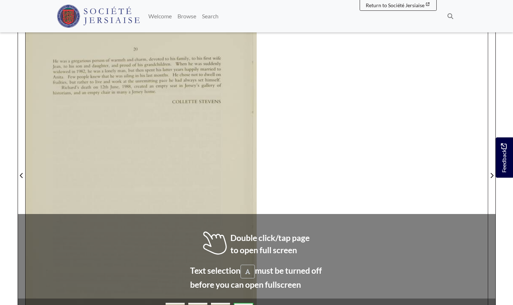
scroll to position [176, 0]
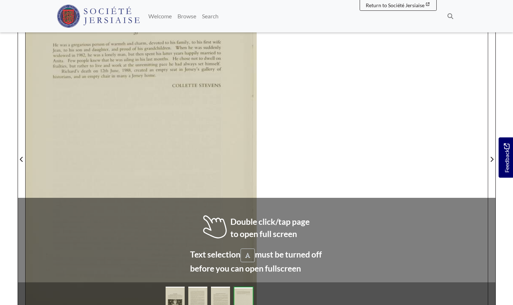
click at [404, 253] on div "20 He was a gregarious person ofwarmth and charm, devoted to his family. to his…" at bounding box center [257, 155] width 462 height 327
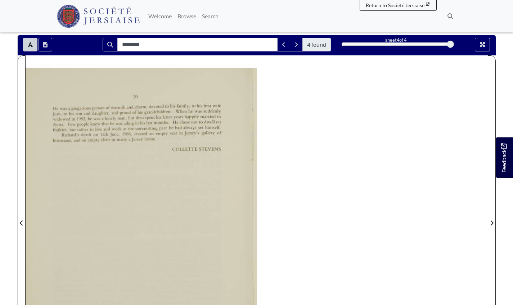
scroll to position [104, 0]
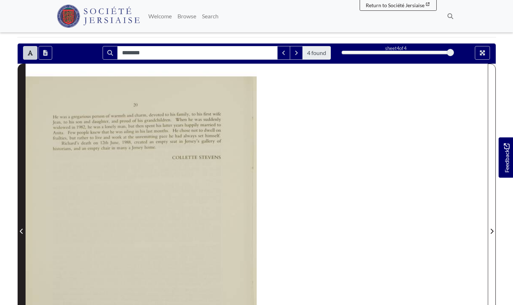
click at [19, 229] on span "Previous Page" at bounding box center [21, 231] width 7 height 9
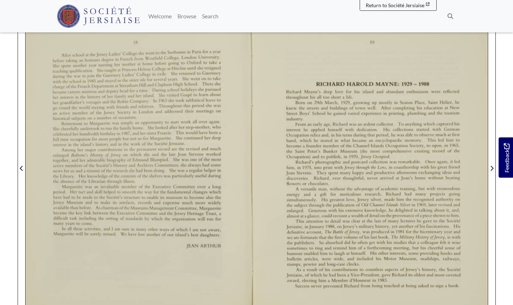
scroll to position [162, 0]
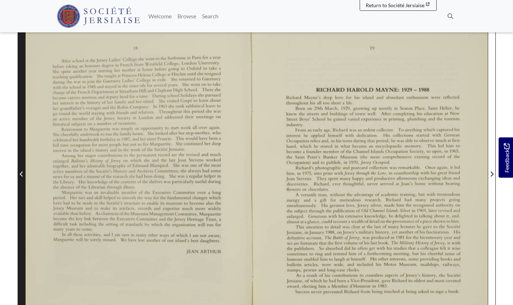
click at [19, 174] on span "Previous Page" at bounding box center [21, 174] width 7 height 9
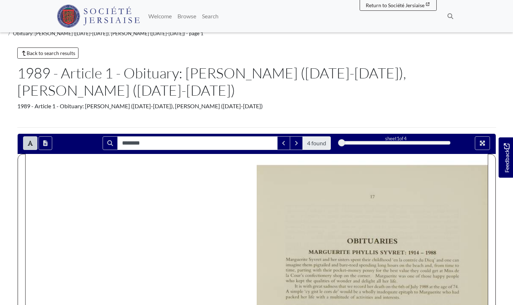
scroll to position [13, 0]
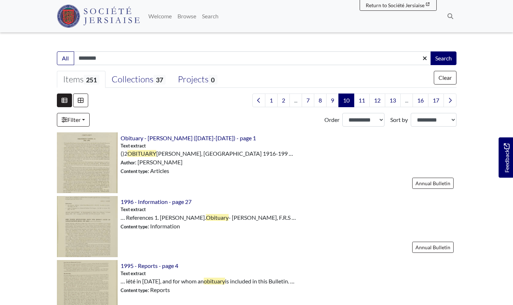
scroll to position [186, 0]
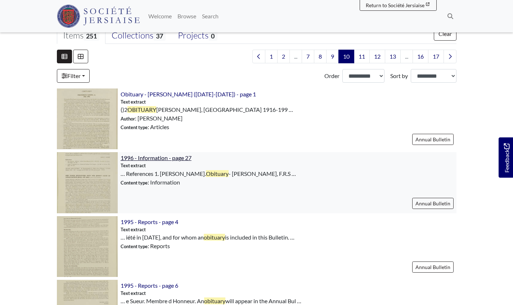
click at [135, 157] on span "1996 - Information - page 27" at bounding box center [156, 157] width 71 height 7
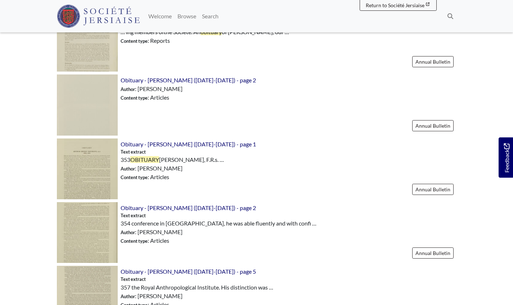
scroll to position [541, 0]
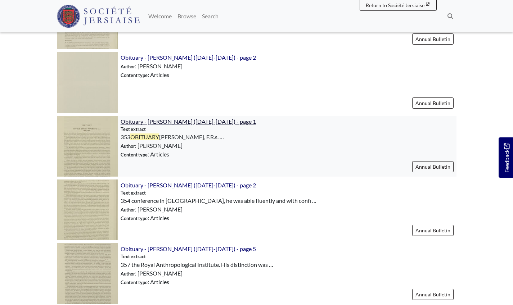
click at [194, 121] on span "Obituary - [PERSON_NAME] ([DATE]-[DATE]) - page 1" at bounding box center [188, 121] width 135 height 7
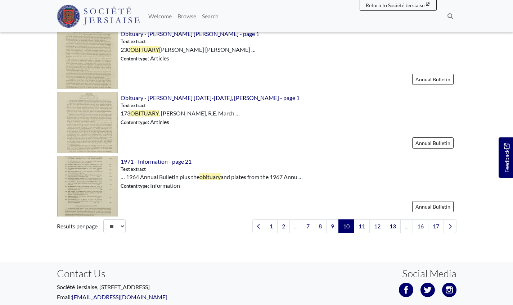
scroll to position [1015, 0]
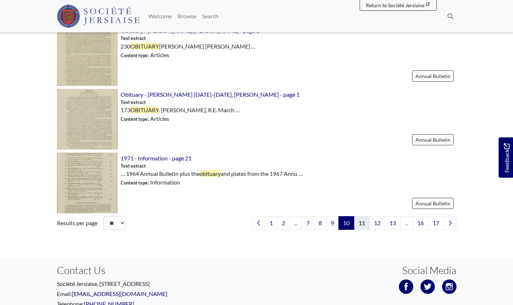
click at [357, 224] on link "11" at bounding box center [362, 223] width 16 height 14
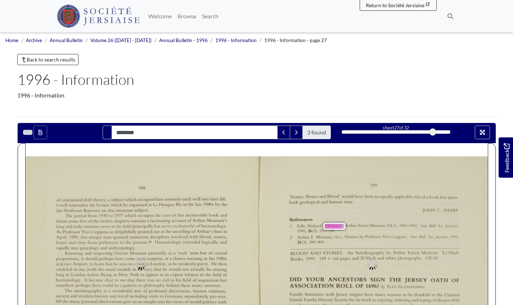
type input "********"
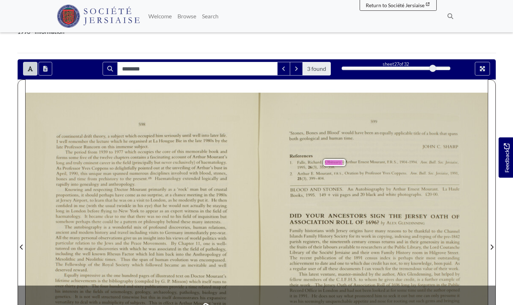
scroll to position [106, 0]
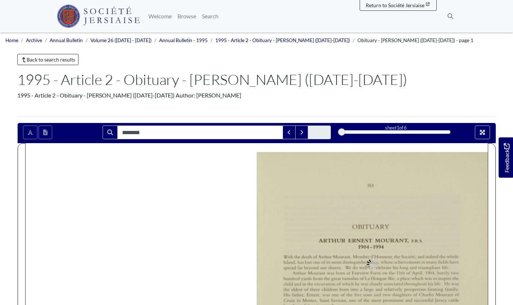
type input "********"
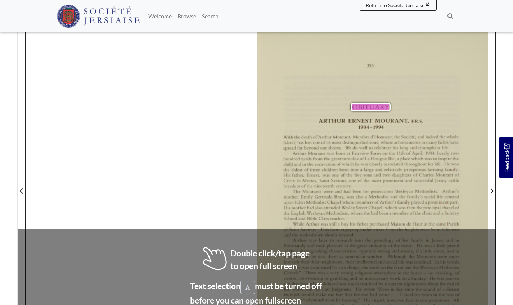
scroll to position [121, 0]
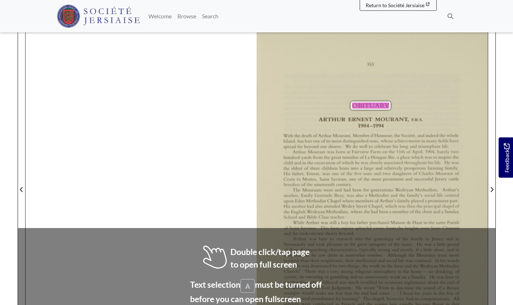
click at [430, 250] on span "little" at bounding box center [427, 250] width 8 height 4
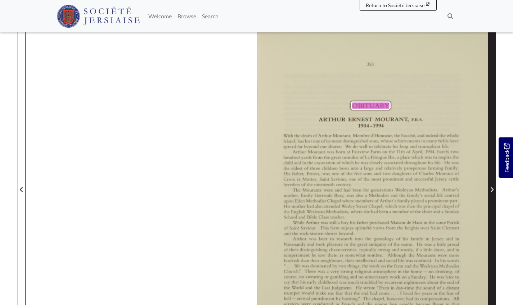
click at [491, 189] on icon "Next Page" at bounding box center [492, 190] width 4 height 6
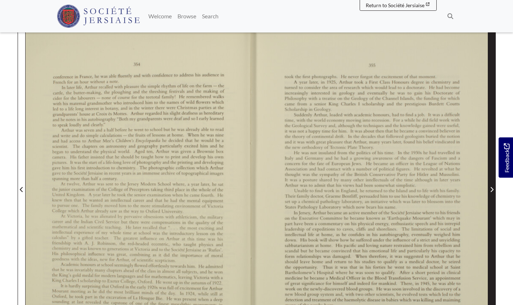
click at [491, 189] on icon "Next Page" at bounding box center [492, 190] width 4 height 6
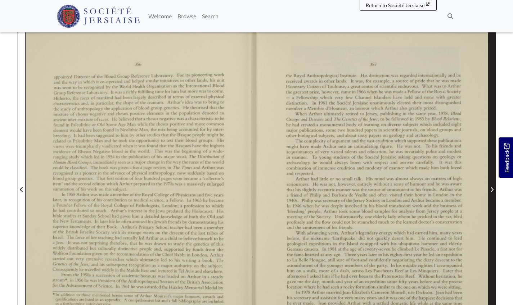
click at [491, 189] on icon "Next Page" at bounding box center [492, 190] width 4 height 6
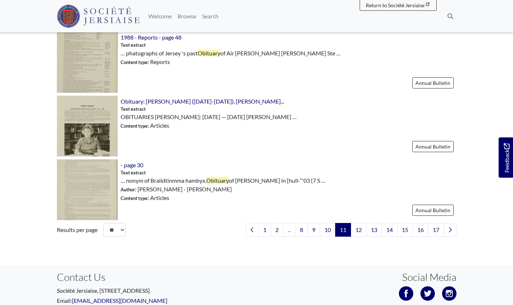
scroll to position [1016, 0]
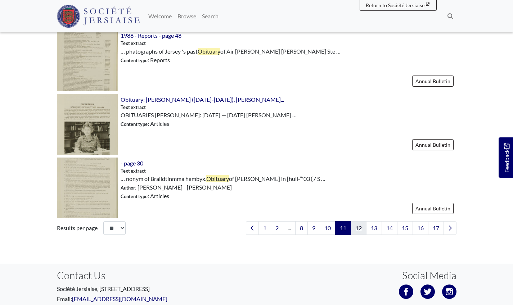
click at [357, 228] on link "12" at bounding box center [358, 228] width 16 height 14
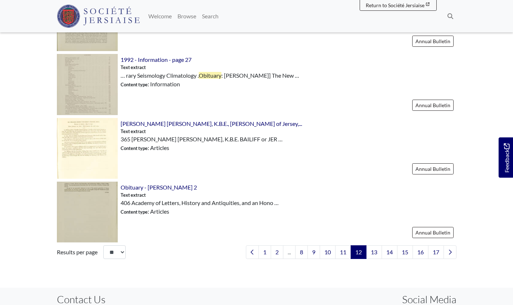
scroll to position [990, 0]
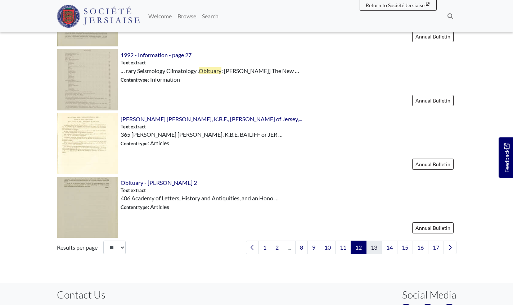
click at [369, 245] on link "13" at bounding box center [374, 248] width 16 height 14
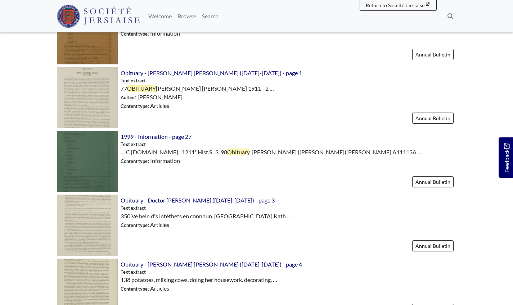
scroll to position [850, 0]
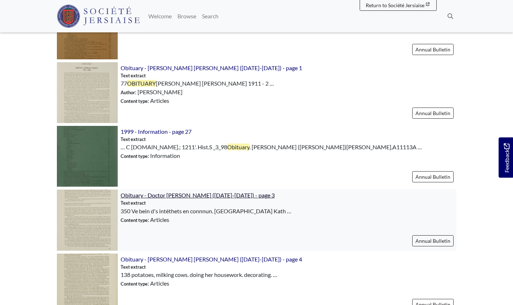
click at [208, 196] on span "Obituary - Doctor [PERSON_NAME] ([DATE]-[DATE]) - page 3" at bounding box center [198, 195] width 154 height 7
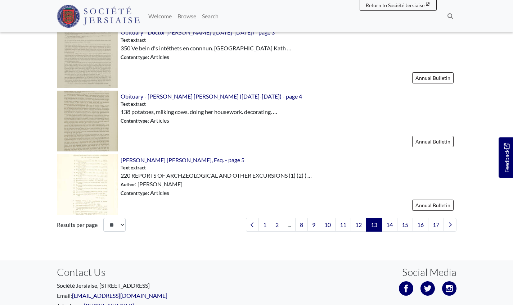
scroll to position [1016, 0]
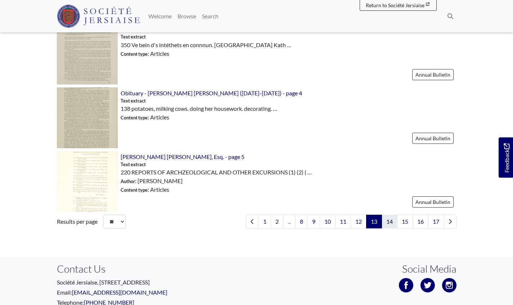
click at [387, 218] on link "14" at bounding box center [389, 222] width 16 height 14
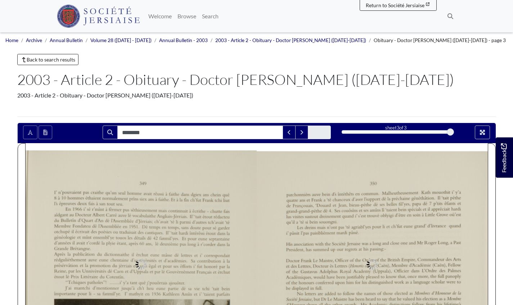
type input "********"
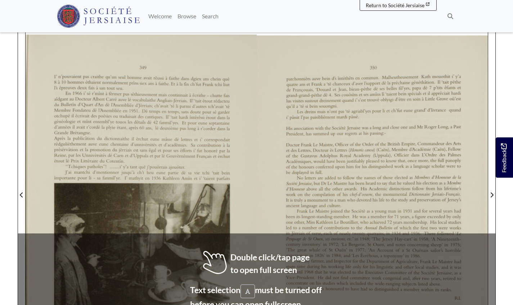
scroll to position [119, 0]
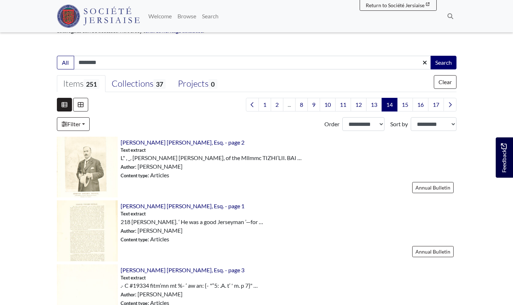
scroll to position [141, 0]
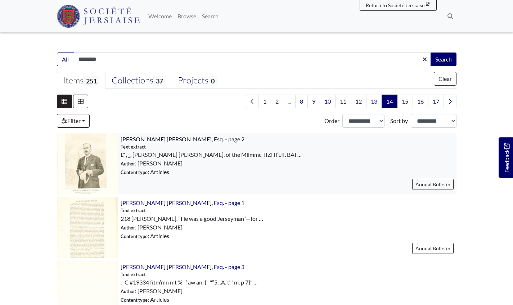
click at [192, 137] on span "[PERSON_NAME] [PERSON_NAME], Esq. - page 2" at bounding box center [183, 139] width 124 height 7
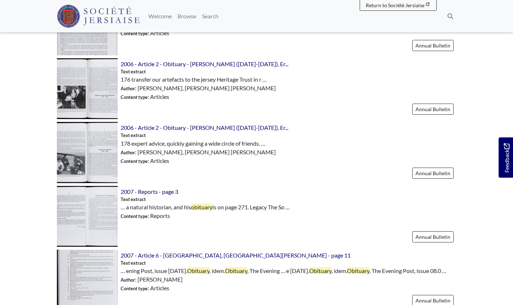
scroll to position [962, 0]
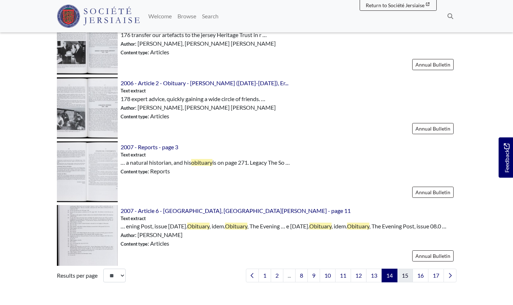
click at [405, 280] on link "15" at bounding box center [405, 276] width 16 height 14
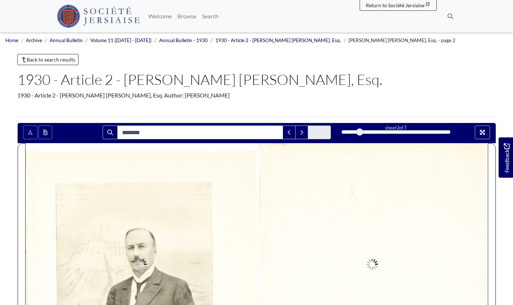
type input "********"
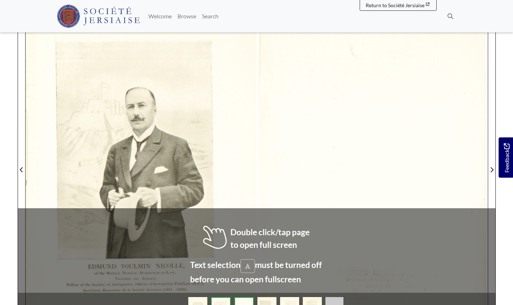
scroll to position [172, 0]
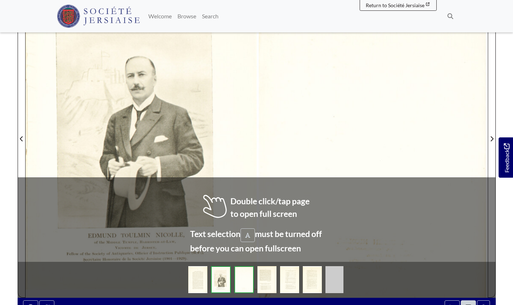
click at [369, 231] on div ".- C #19334 ﬁtm’mn mt %- ‘ aw an: {- "”5: .A. t‘ ' m. p 7}" an 9" at bounding box center [373, 134] width 229 height 327
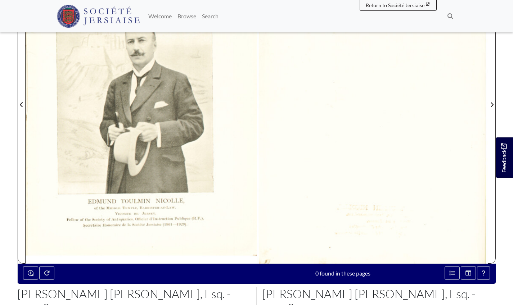
scroll to position [188, 0]
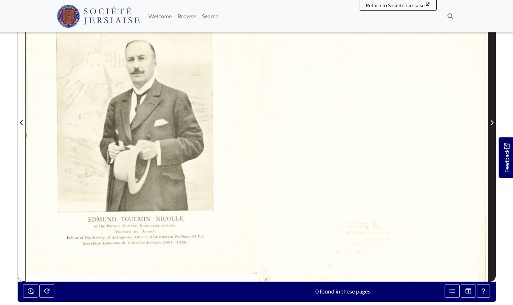
click at [491, 122] on icon "Next Page" at bounding box center [492, 123] width 4 height 6
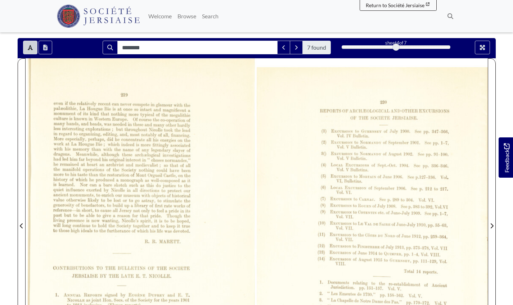
scroll to position [83, 0]
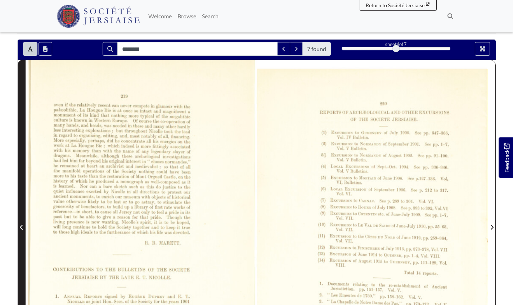
click at [19, 226] on span "Previous Page" at bounding box center [21, 227] width 7 height 9
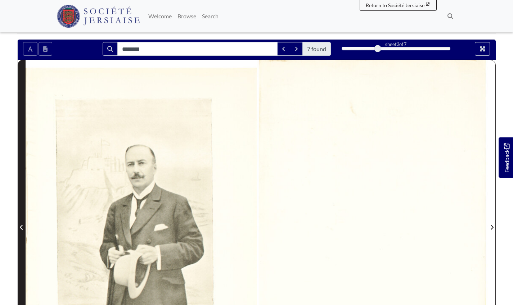
click at [19, 226] on span "Previous Page" at bounding box center [21, 227] width 7 height 9
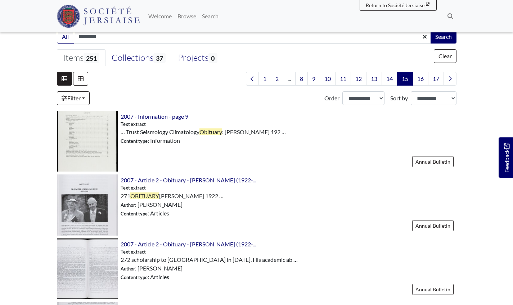
scroll to position [167, 0]
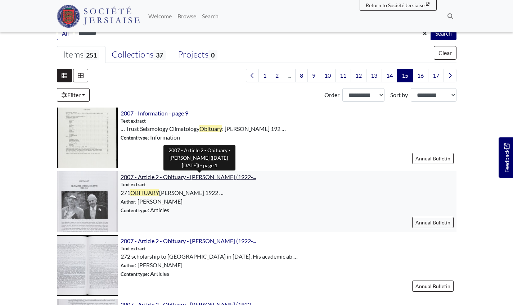
click at [149, 175] on span "2007 - Article 2 - Obituary - [PERSON_NAME] (1922-..." at bounding box center [188, 176] width 135 height 7
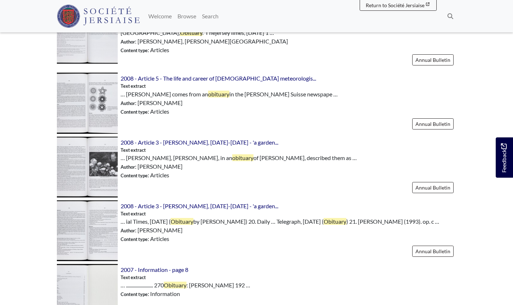
scroll to position [528, 0]
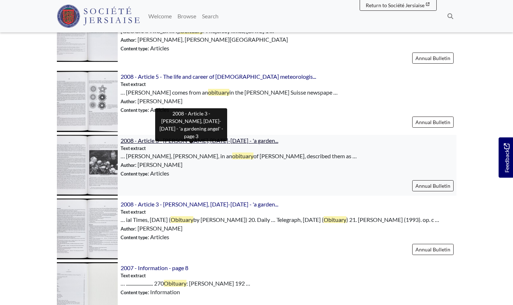
click at [166, 139] on span "2008 - Article 3 - Arthur Hellyer, 1902-1993 - 'a garden..." at bounding box center [200, 140] width 158 height 7
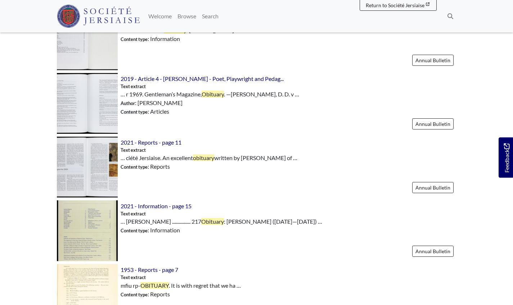
scroll to position [803, 0]
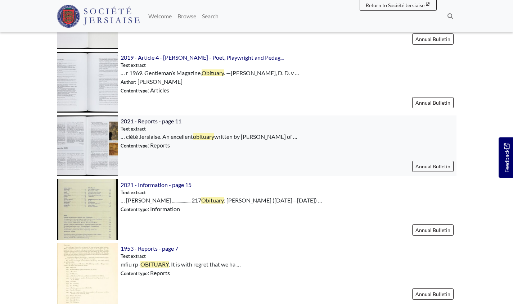
click at [155, 124] on span "2021 - Reports - page 11" at bounding box center [151, 121] width 61 height 7
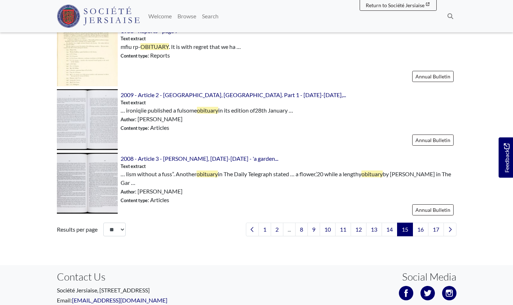
scroll to position [1055, 0]
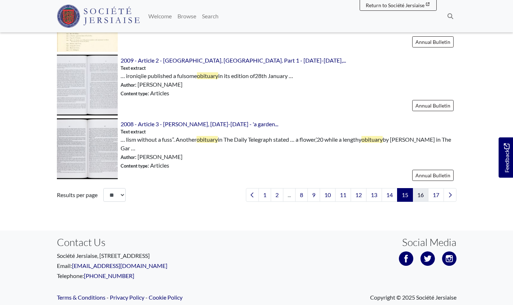
click at [421, 199] on link "16" at bounding box center [420, 195] width 16 height 14
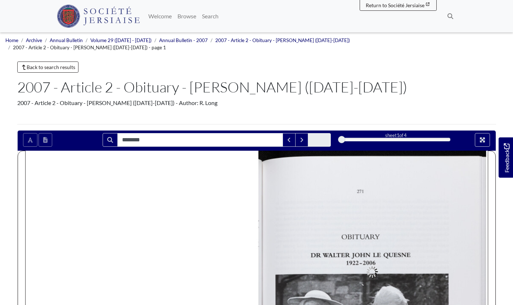
type input "********"
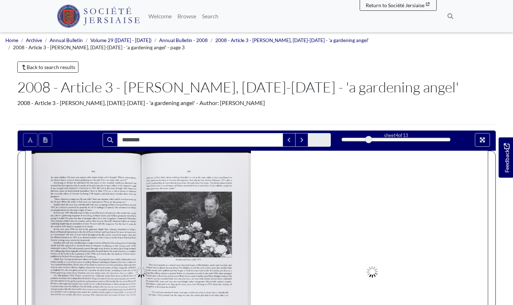
type input "********"
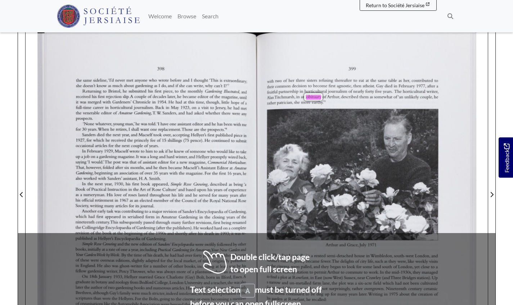
scroll to position [124, 0]
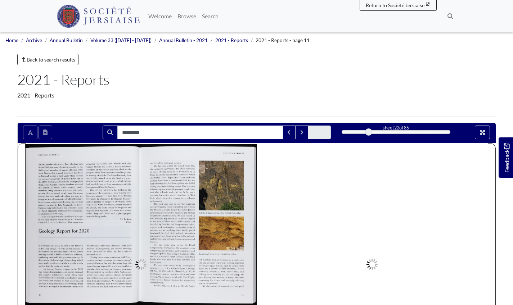
type input "********"
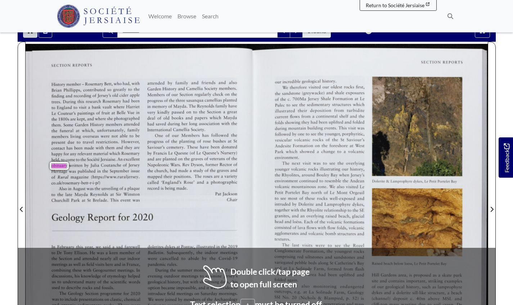
scroll to position [121, 0]
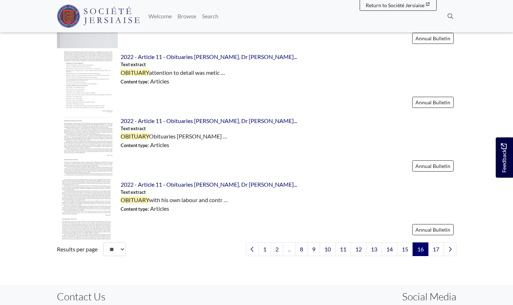
scroll to position [997, 0]
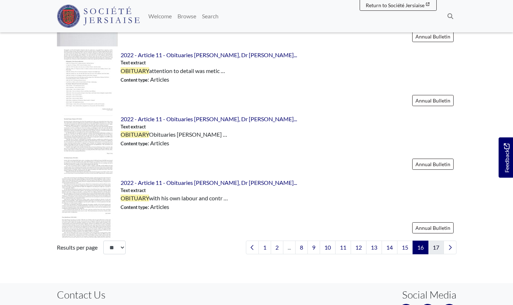
click at [434, 248] on link "17" at bounding box center [436, 248] width 16 height 14
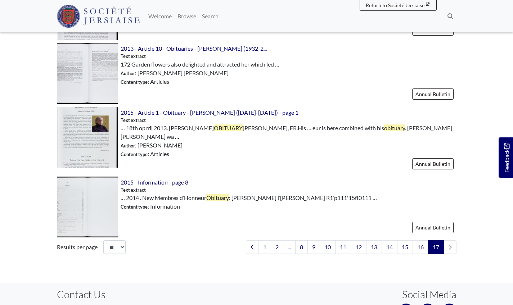
scroll to position [743, 0]
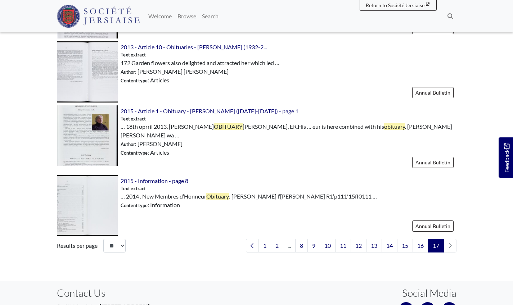
click at [449, 244] on li "pagination" at bounding box center [450, 246] width 13 height 14
